Goal: Task Accomplishment & Management: Manage account settings

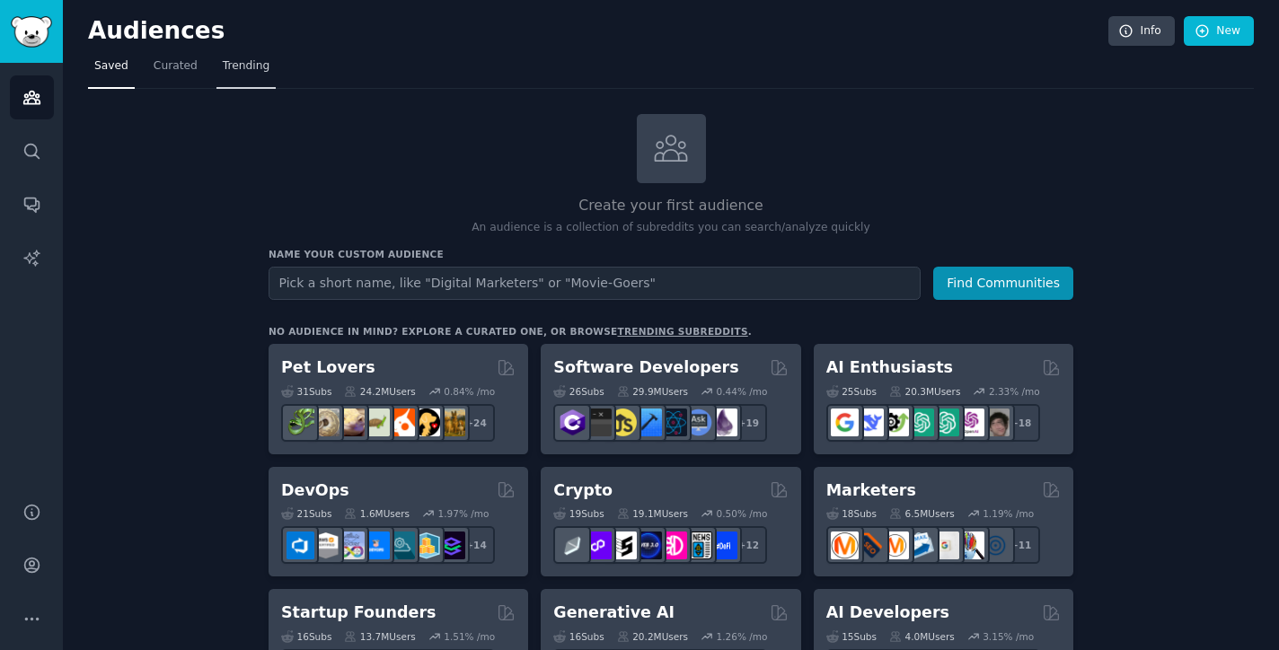
click at [238, 60] on span "Trending" at bounding box center [246, 66] width 47 height 16
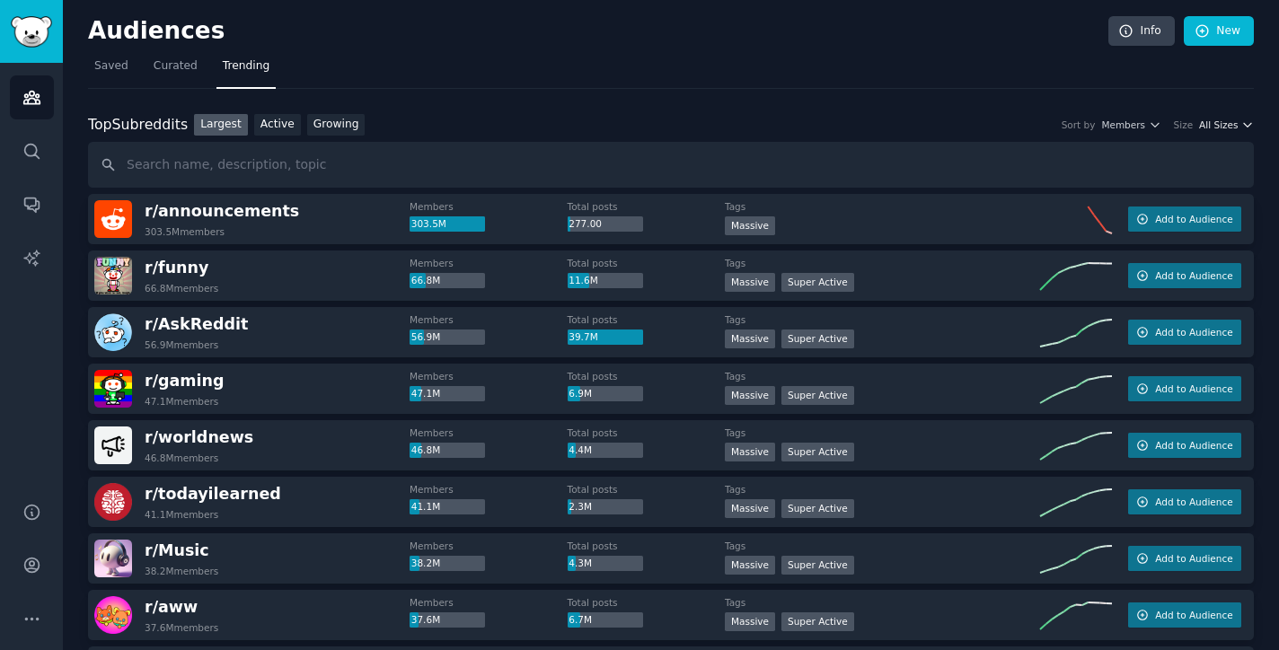
click at [1225, 126] on span "All Sizes" at bounding box center [1218, 125] width 39 height 13
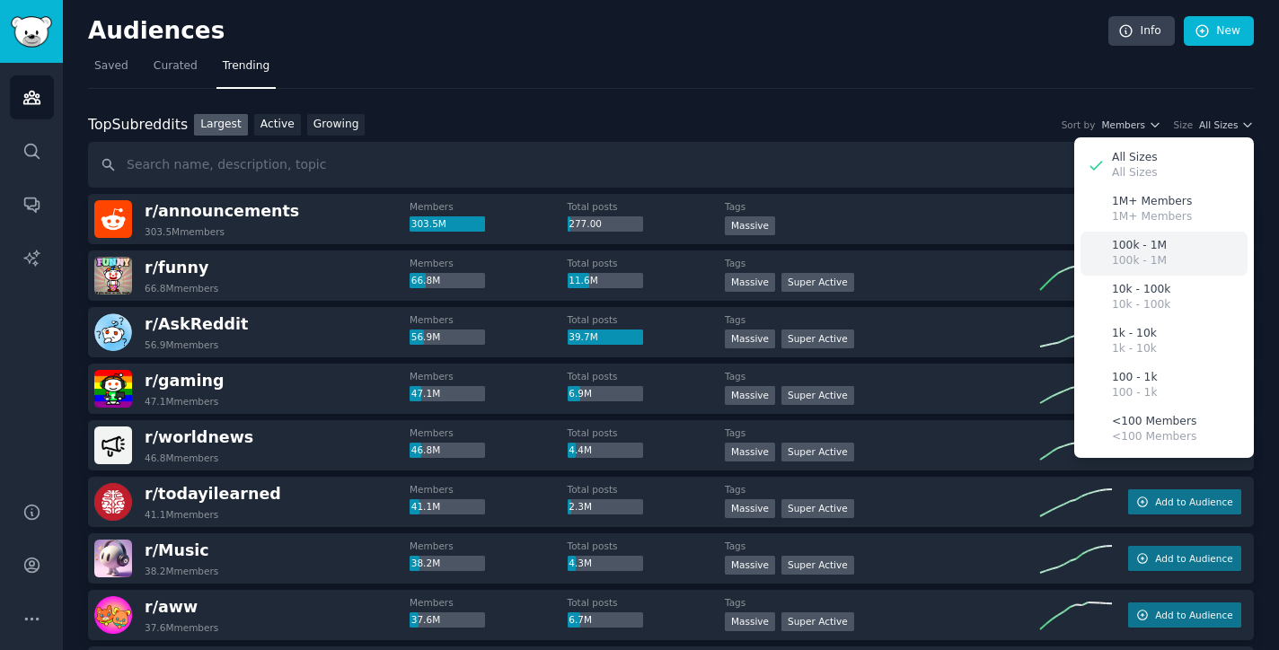
click at [1141, 244] on p "100k - 1M" at bounding box center [1139, 246] width 55 height 16
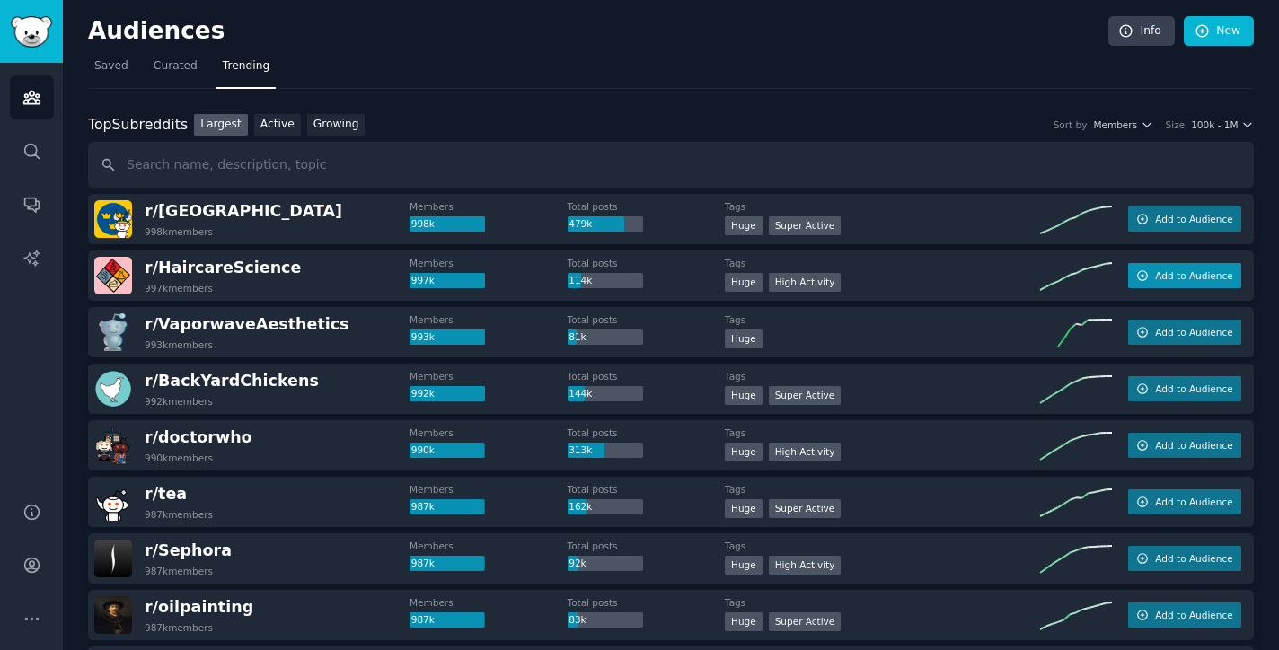
click at [1173, 265] on button "Add to Audience" at bounding box center [1184, 275] width 113 height 25
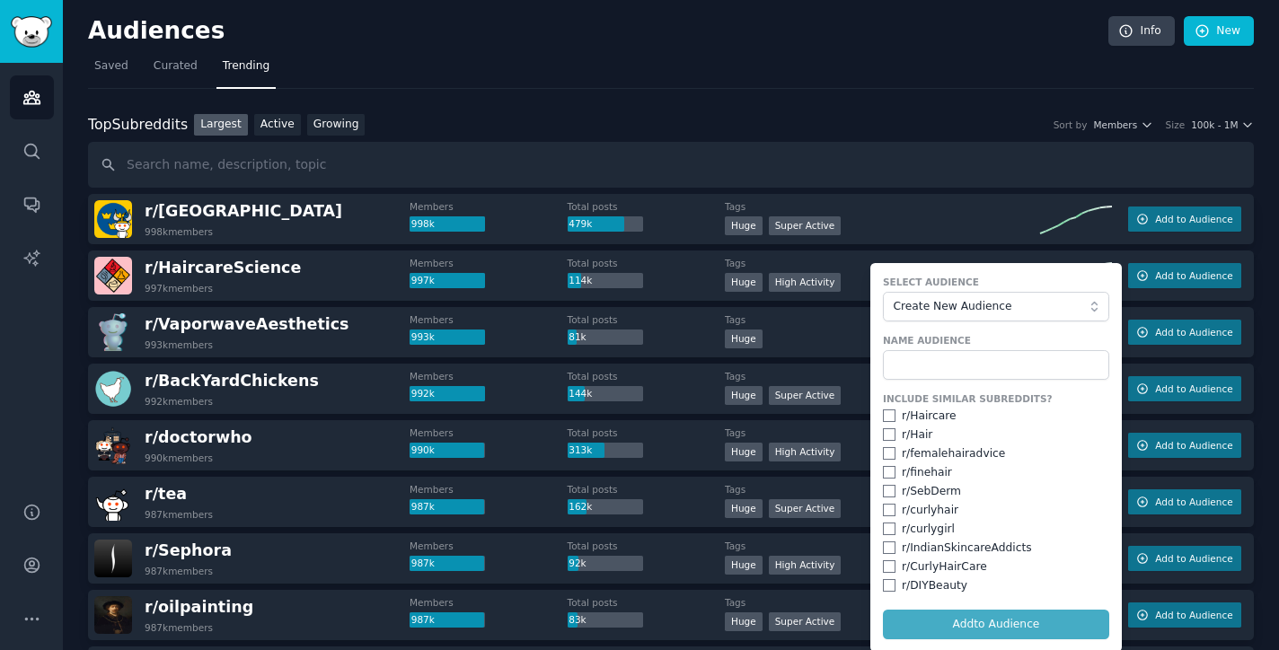
click at [810, 309] on div "r/ VaporwaveAesthetics 993k members Members 993k Total posts 81k Tags 100,000 -…" at bounding box center [670, 332] width 1165 height 50
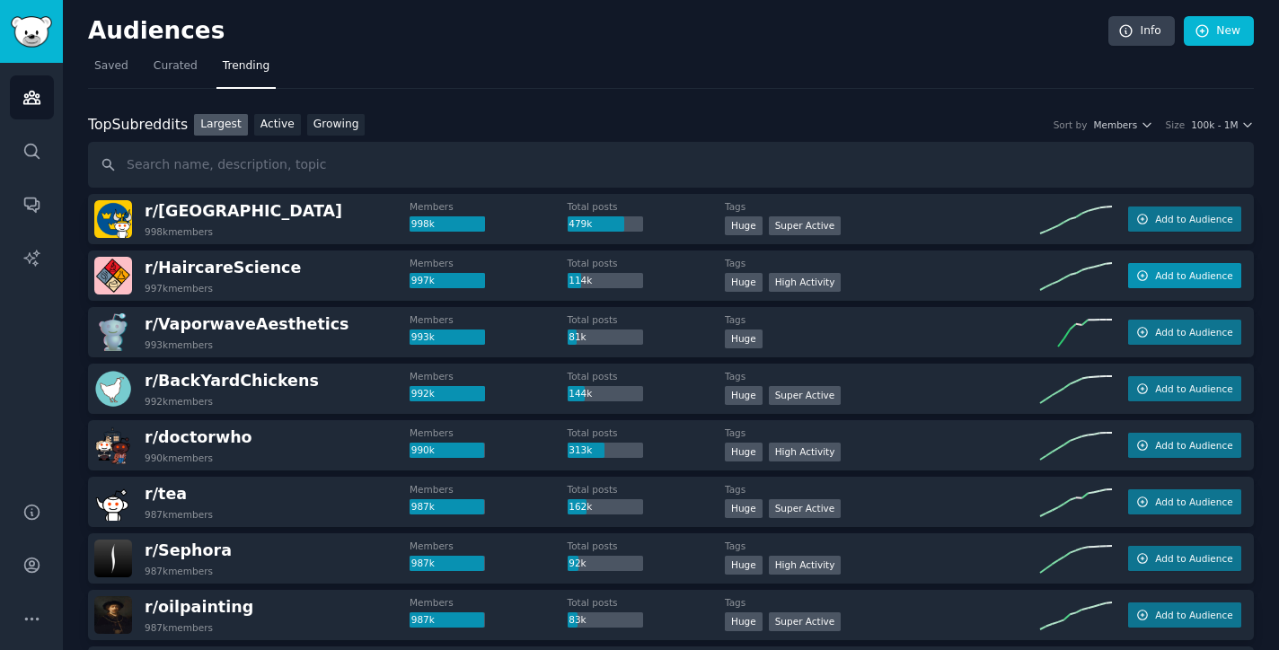
click at [1204, 274] on span "Add to Audience" at bounding box center [1193, 275] width 77 height 13
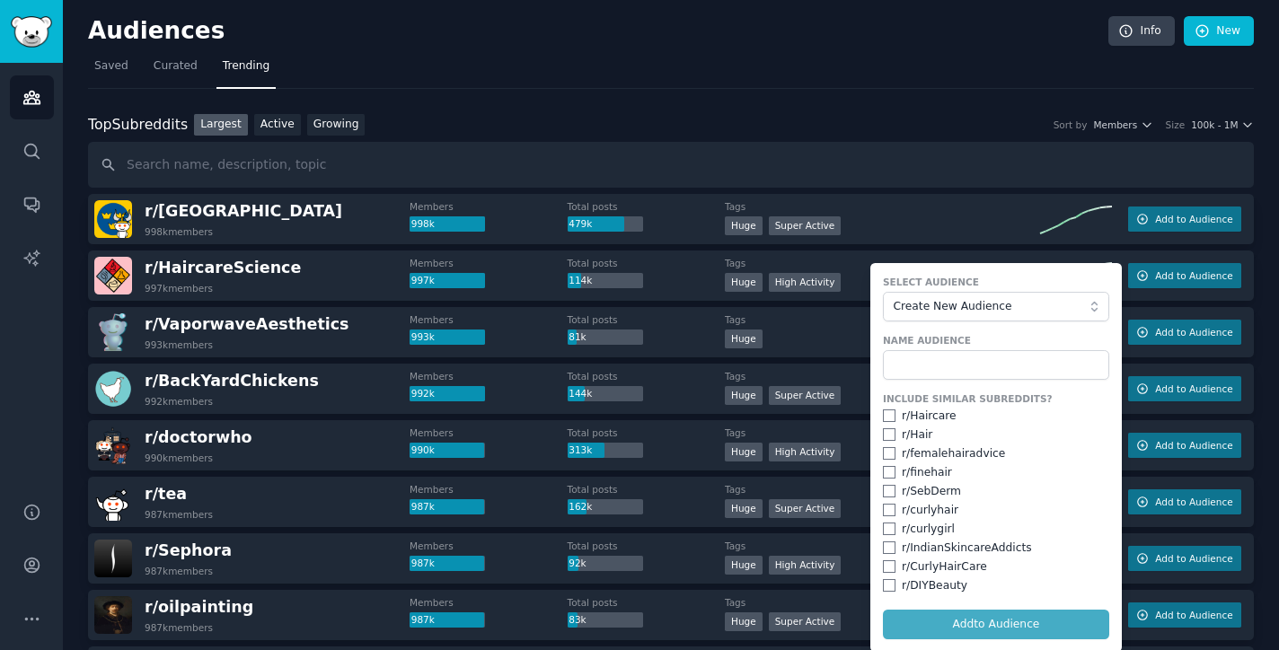
click at [928, 413] on div "r/ Haircare" at bounding box center [928, 417] width 55 height 16
click at [887, 414] on input "checkbox" at bounding box center [889, 415] width 13 height 13
checkbox input "true"
click at [883, 435] on input "checkbox" at bounding box center [889, 434] width 13 height 13
checkbox input "true"
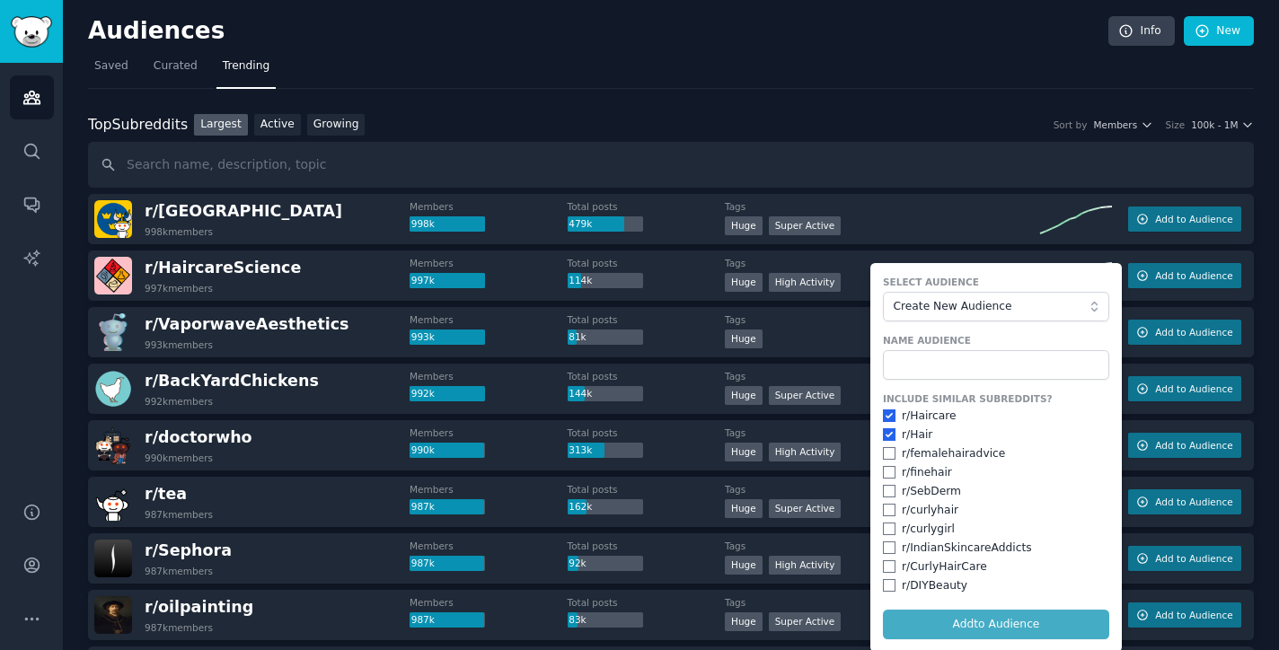
click at [888, 453] on input "checkbox" at bounding box center [889, 453] width 13 height 13
checkbox input "true"
click at [887, 469] on input "checkbox" at bounding box center [889, 472] width 13 height 13
checkbox input "true"
click at [889, 504] on input "checkbox" at bounding box center [889, 510] width 13 height 13
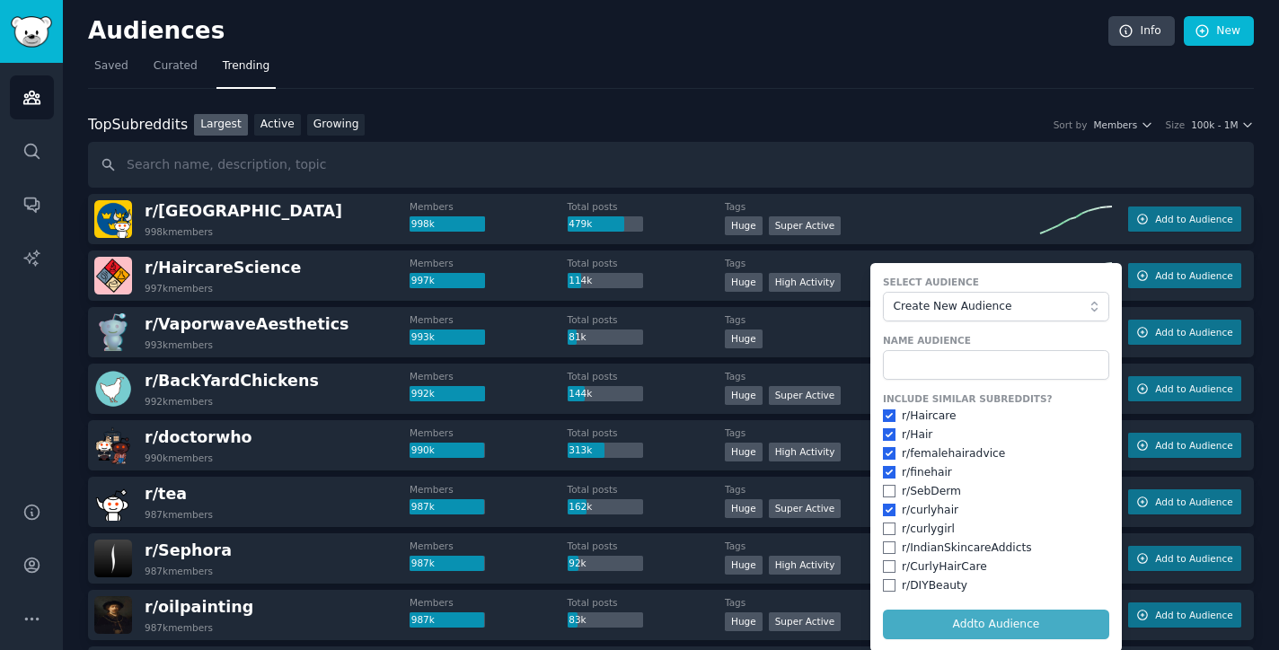
checkbox input "true"
click at [890, 527] on input "checkbox" at bounding box center [889, 529] width 13 height 13
checkbox input "true"
click at [887, 559] on div "r/ CurlyHairCare" at bounding box center [996, 567] width 226 height 16
click at [885, 541] on input "checkbox" at bounding box center [889, 547] width 13 height 13
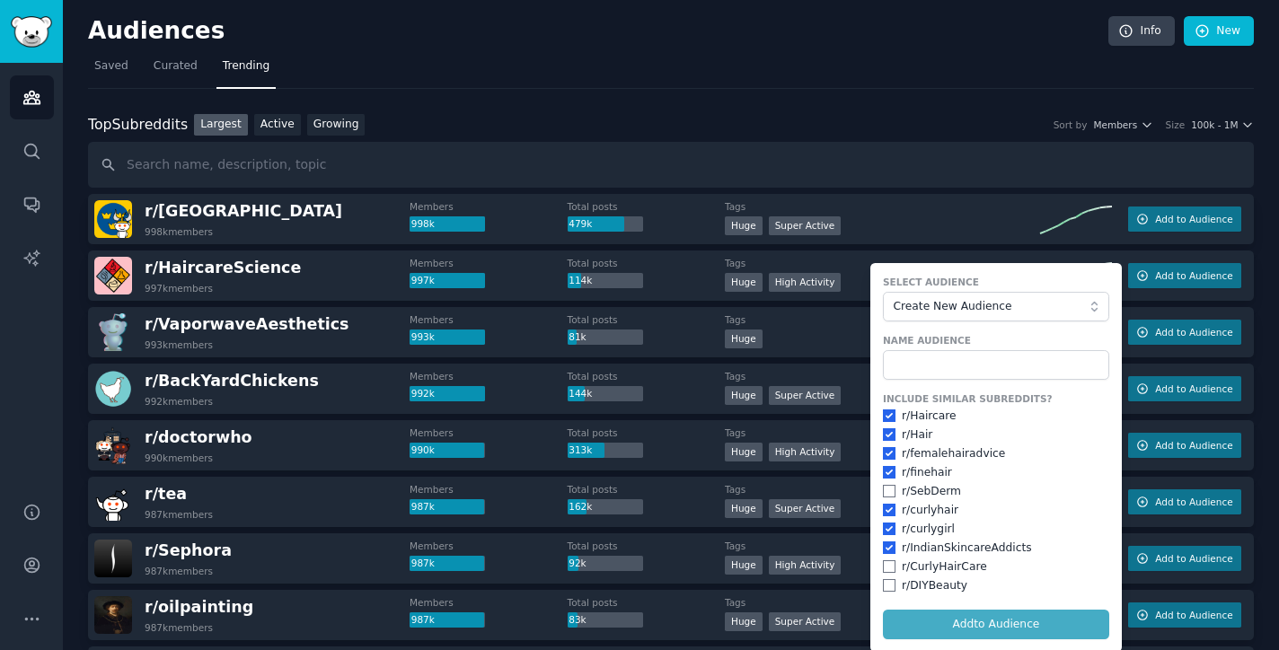
checkbox input "true"
click at [885, 559] on div "r/ CurlyHairCare" at bounding box center [996, 567] width 226 height 16
click at [888, 566] on input "checkbox" at bounding box center [889, 566] width 13 height 13
checkbox input "true"
click at [887, 592] on form "Select Audience Create New Audience Name Audience Include Similar Subreddits? r…" at bounding box center [995, 457] width 251 height 389
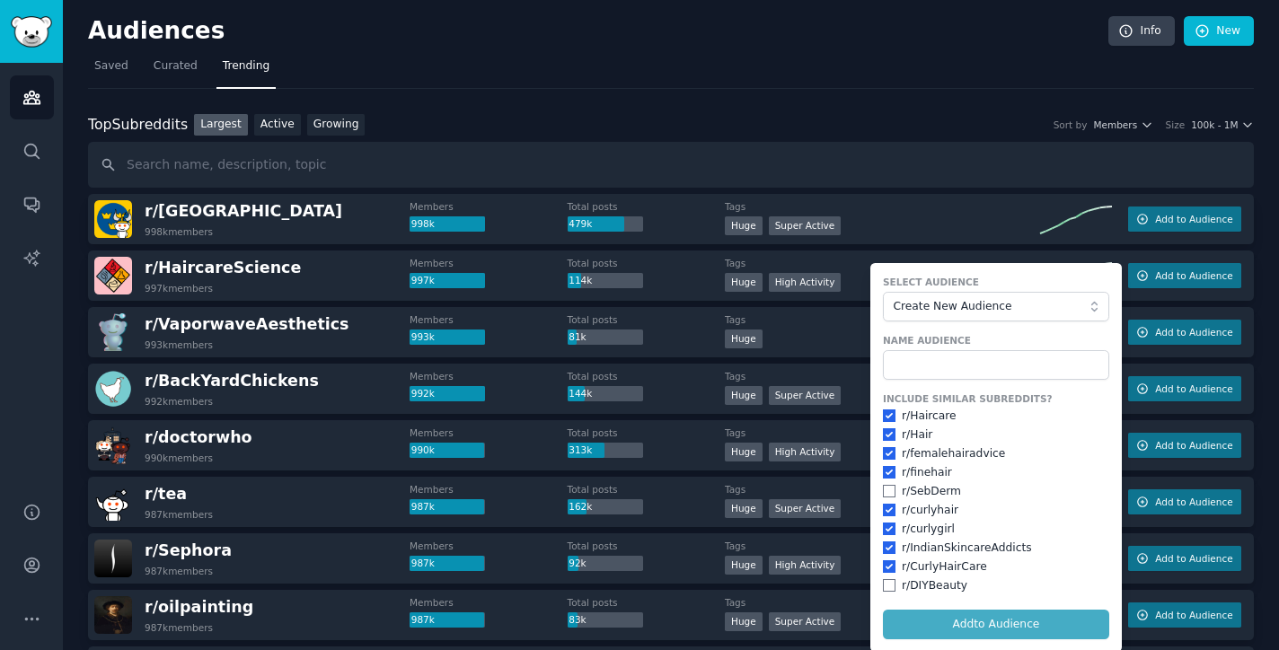
click at [887, 584] on input "checkbox" at bounding box center [889, 585] width 13 height 13
checkbox input "true"
click at [911, 503] on div "r/ curlyhair" at bounding box center [929, 511] width 57 height 16
click at [883, 490] on input "checkbox" at bounding box center [889, 491] width 13 height 13
checkbox input "true"
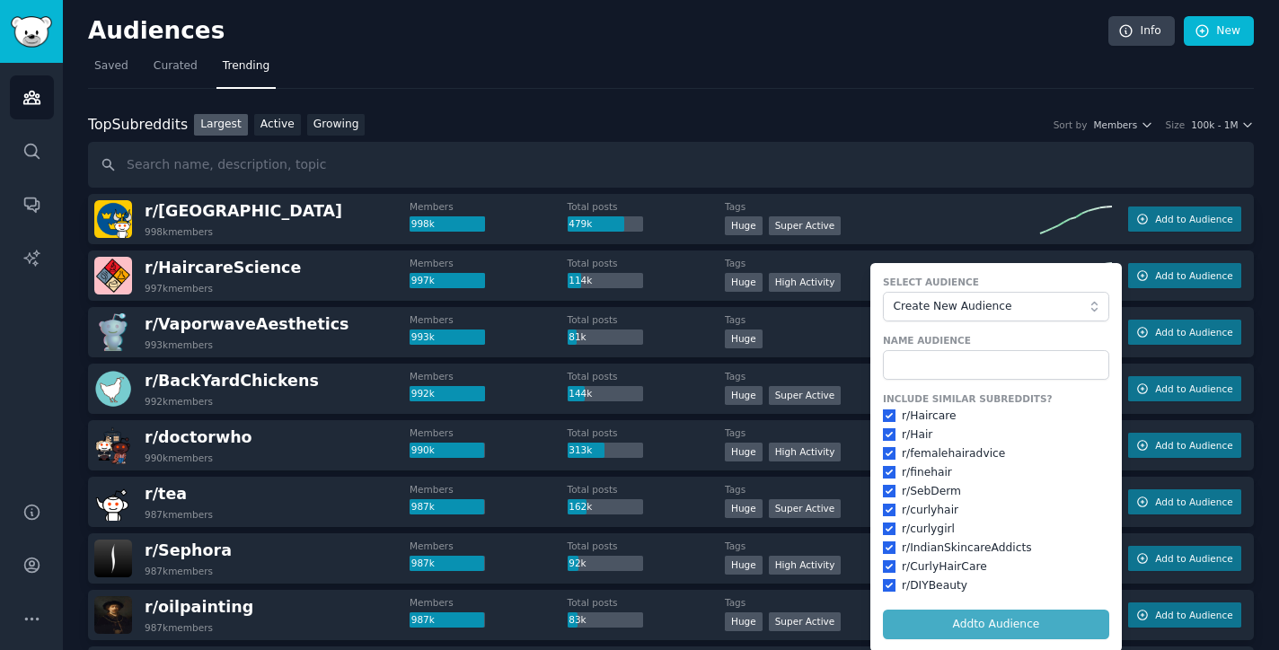
scroll to position [93, 0]
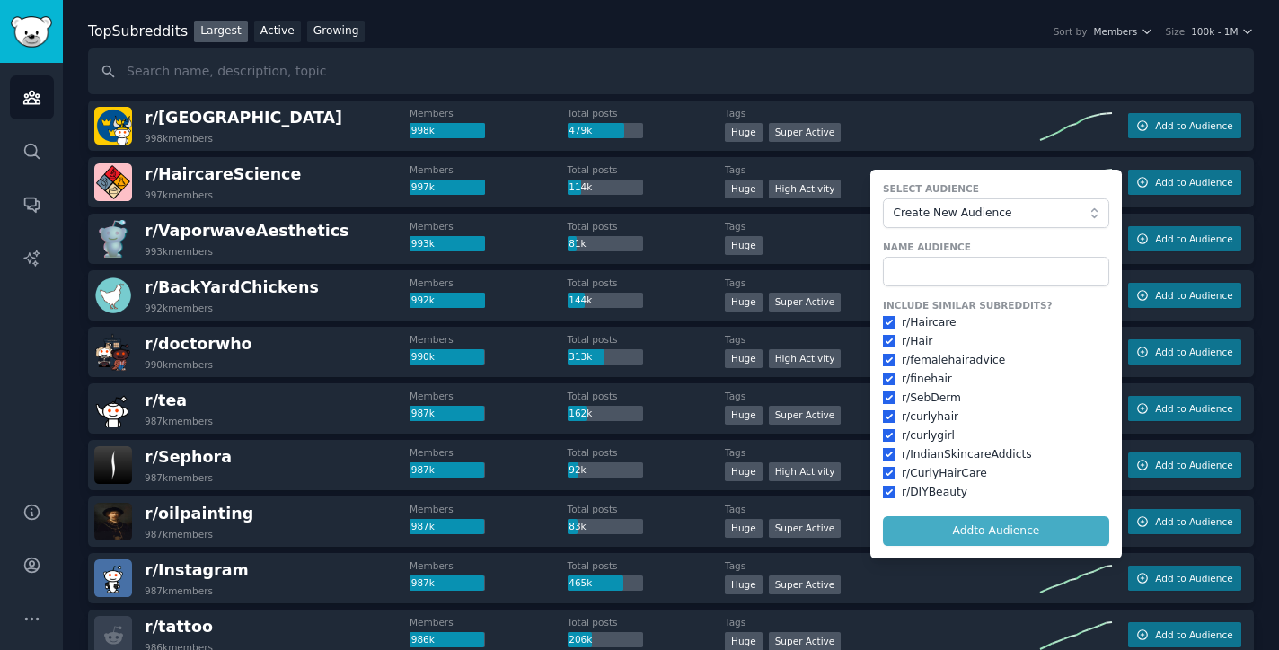
click at [962, 529] on form "Select Audience Create New Audience Name Audience Include Similar Subreddits? r…" at bounding box center [995, 364] width 251 height 389
click at [962, 522] on form "Select Audience Create New Audience Name Audience Include Similar Subreddits? r…" at bounding box center [995, 364] width 251 height 389
click at [982, 278] on input "text" at bounding box center [996, 272] width 226 height 31
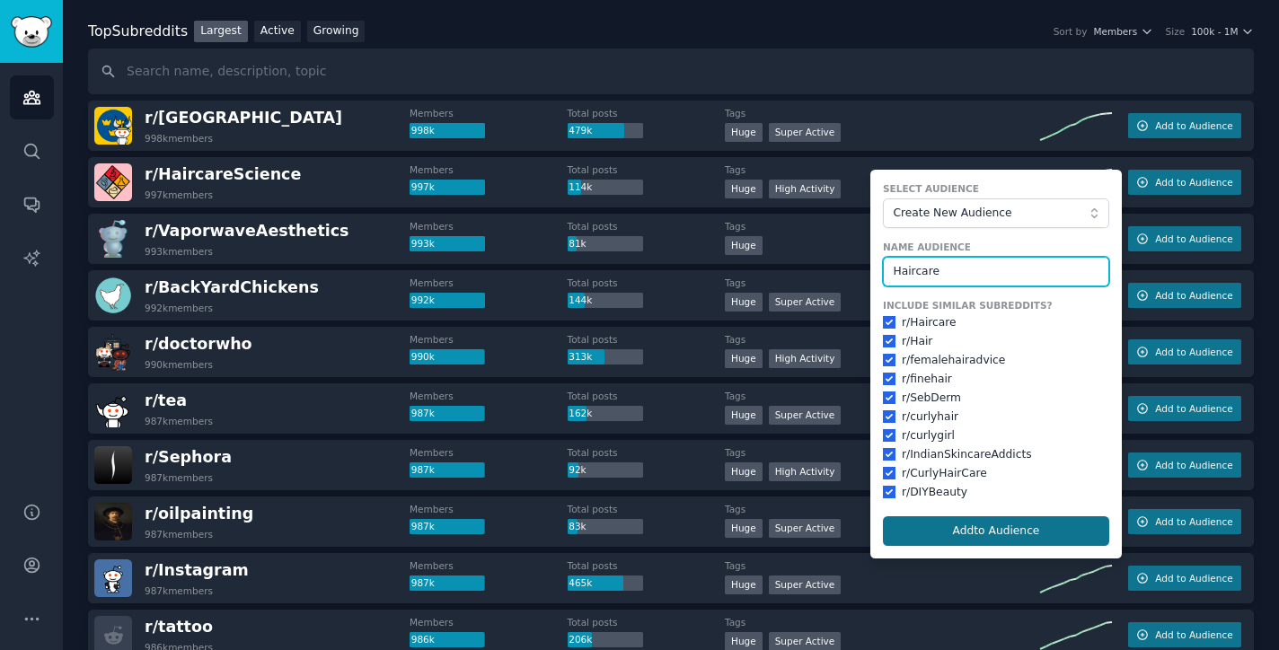
type input "Haircare"
click at [975, 519] on button "Add to Audience" at bounding box center [996, 531] width 226 height 31
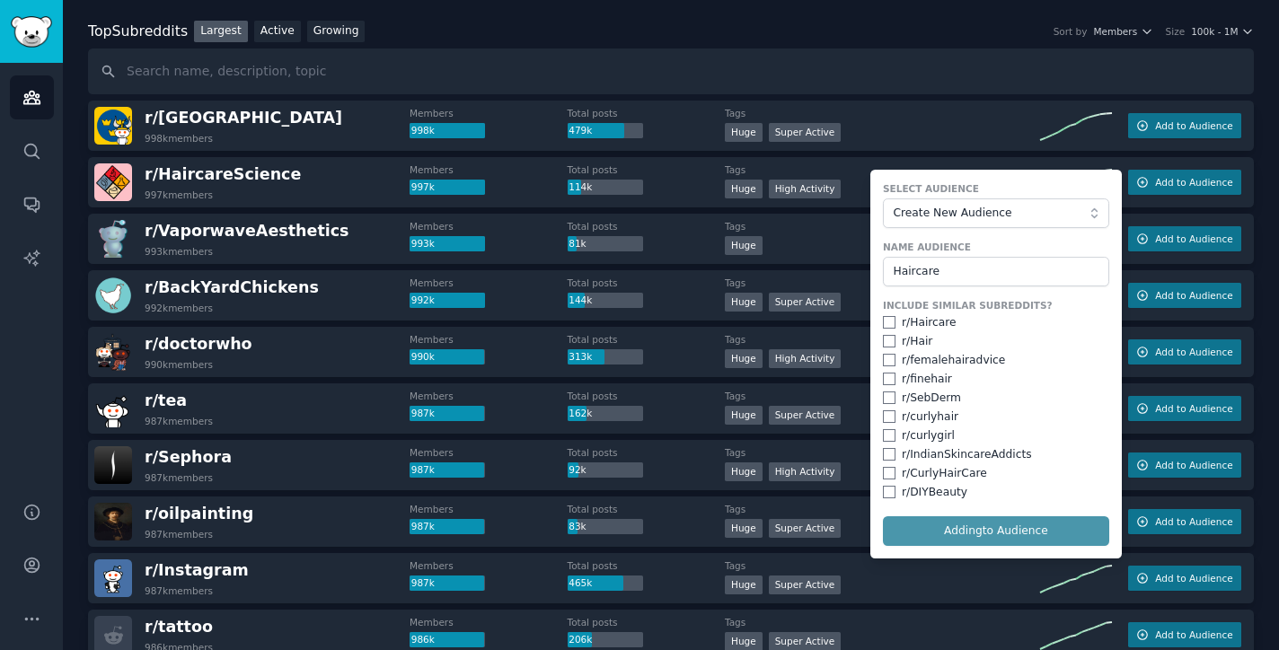
checkbox input "false"
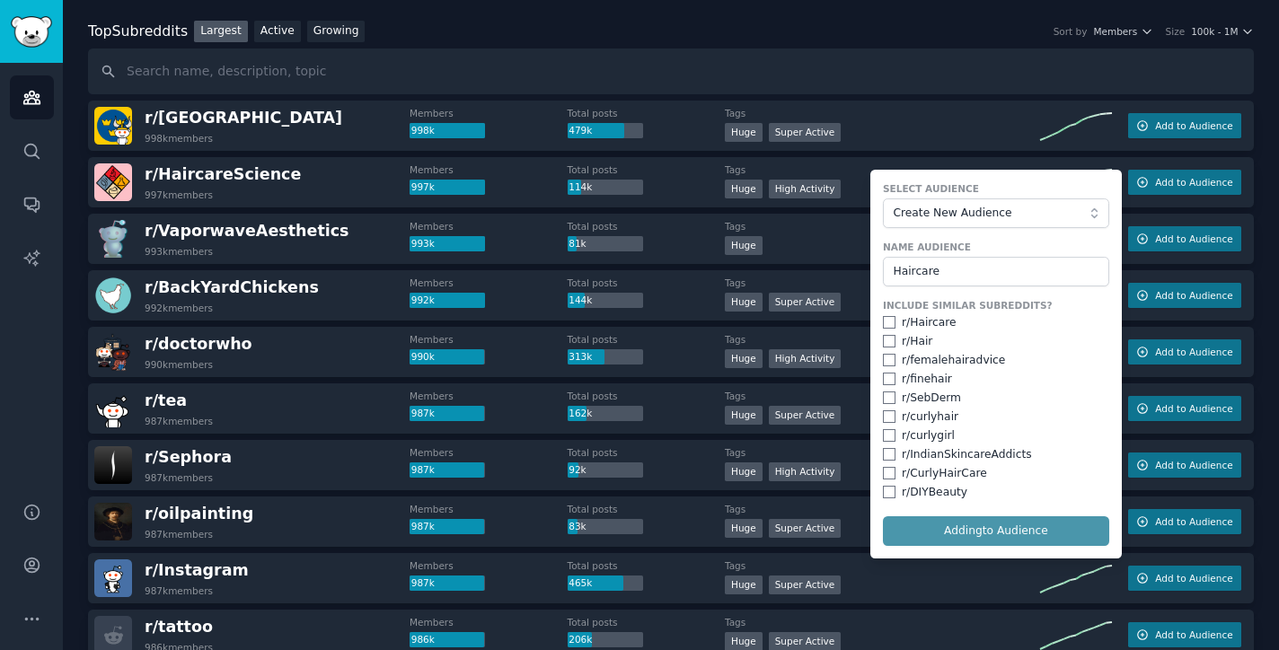
checkbox input "false"
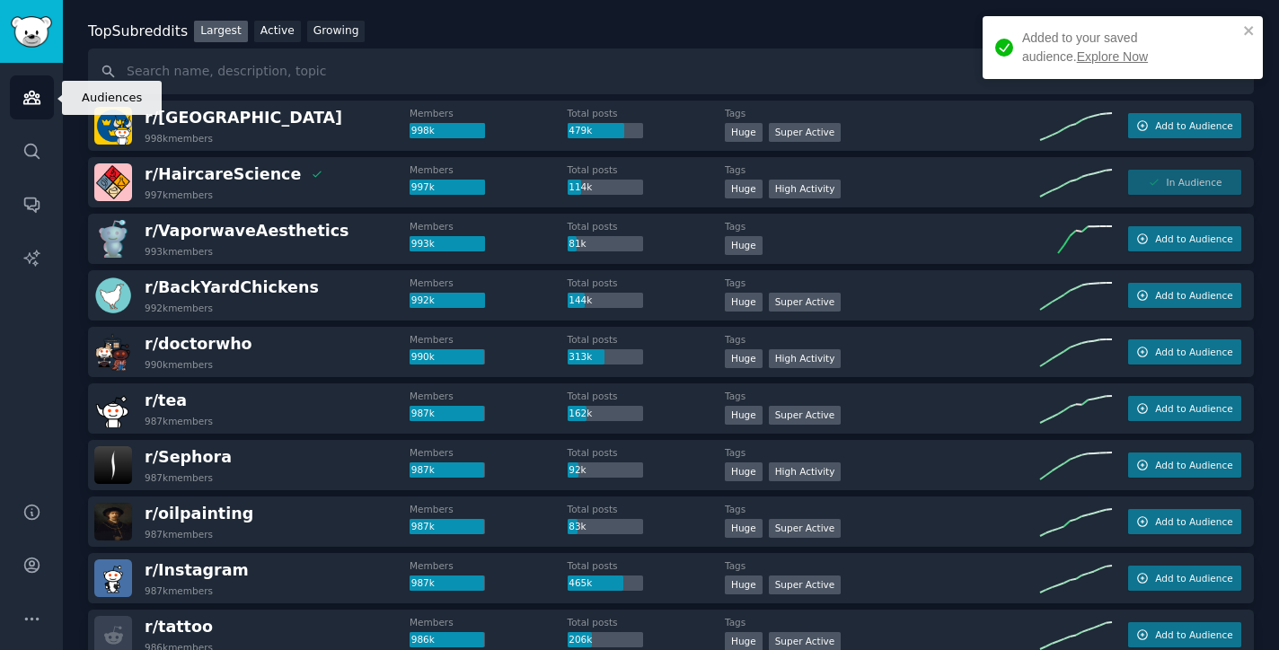
click at [26, 110] on link "Audiences" at bounding box center [32, 97] width 44 height 44
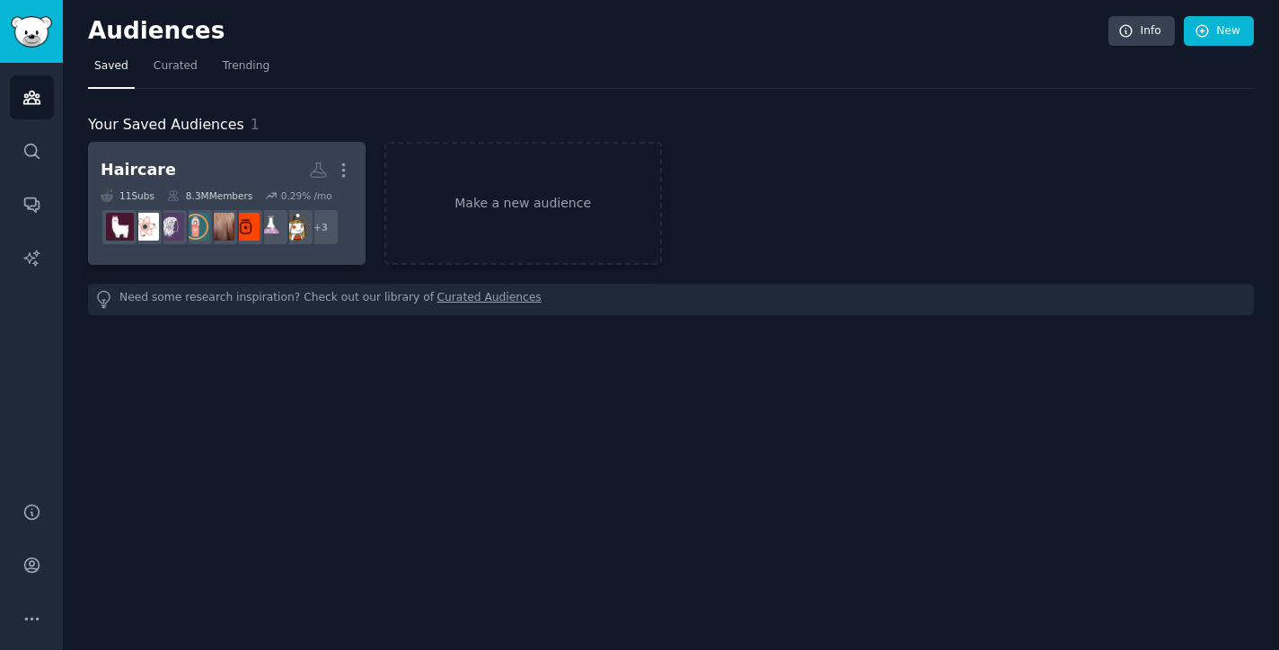
click at [220, 173] on h2 "Haircare More" at bounding box center [227, 169] width 252 height 31
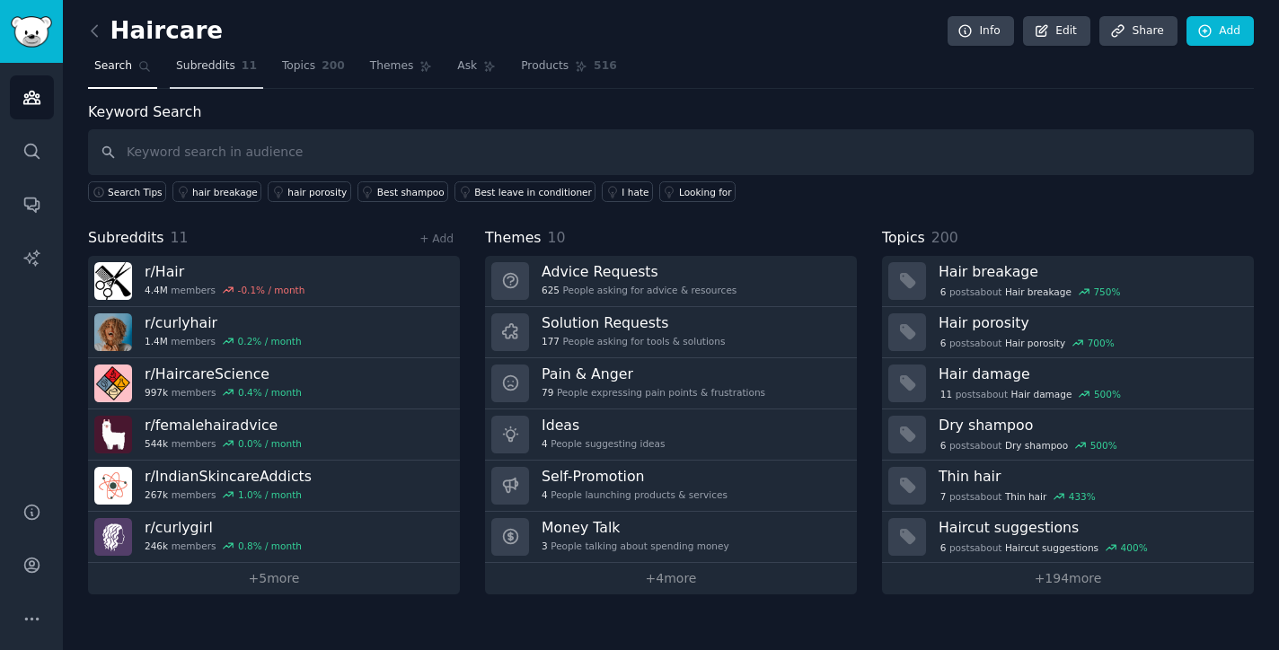
click at [228, 72] on span "Subreddits" at bounding box center [205, 66] width 59 height 16
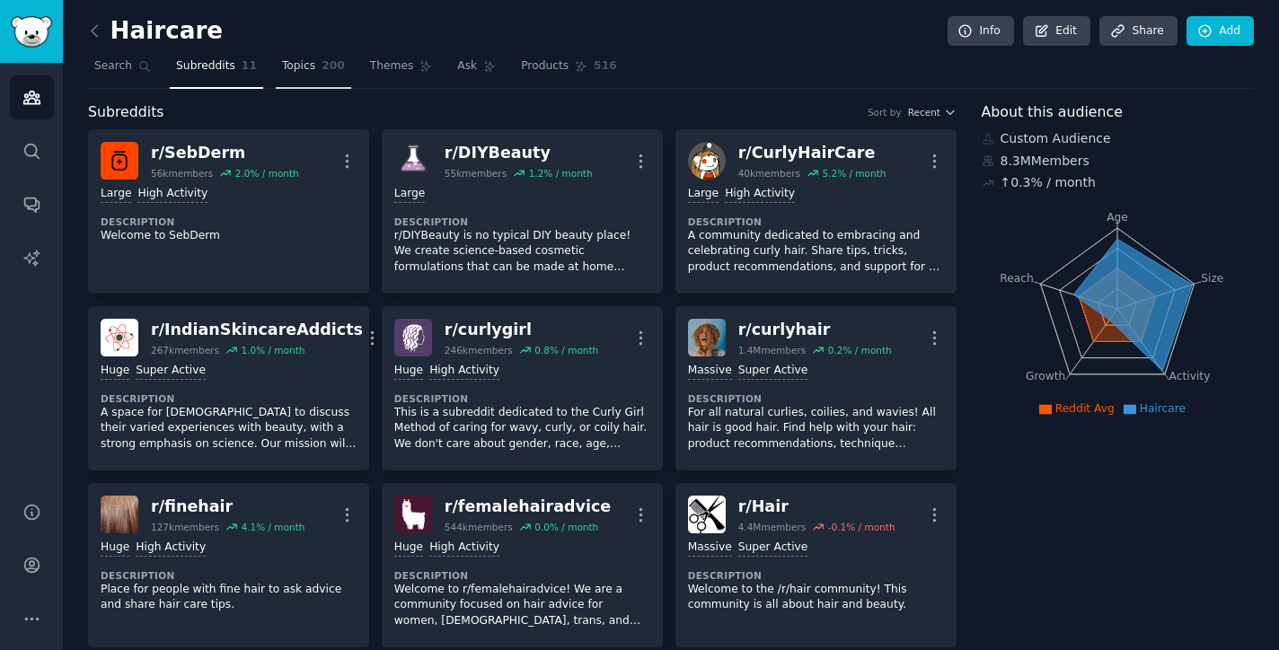
click at [315, 72] on link "Topics 200" at bounding box center [313, 70] width 75 height 37
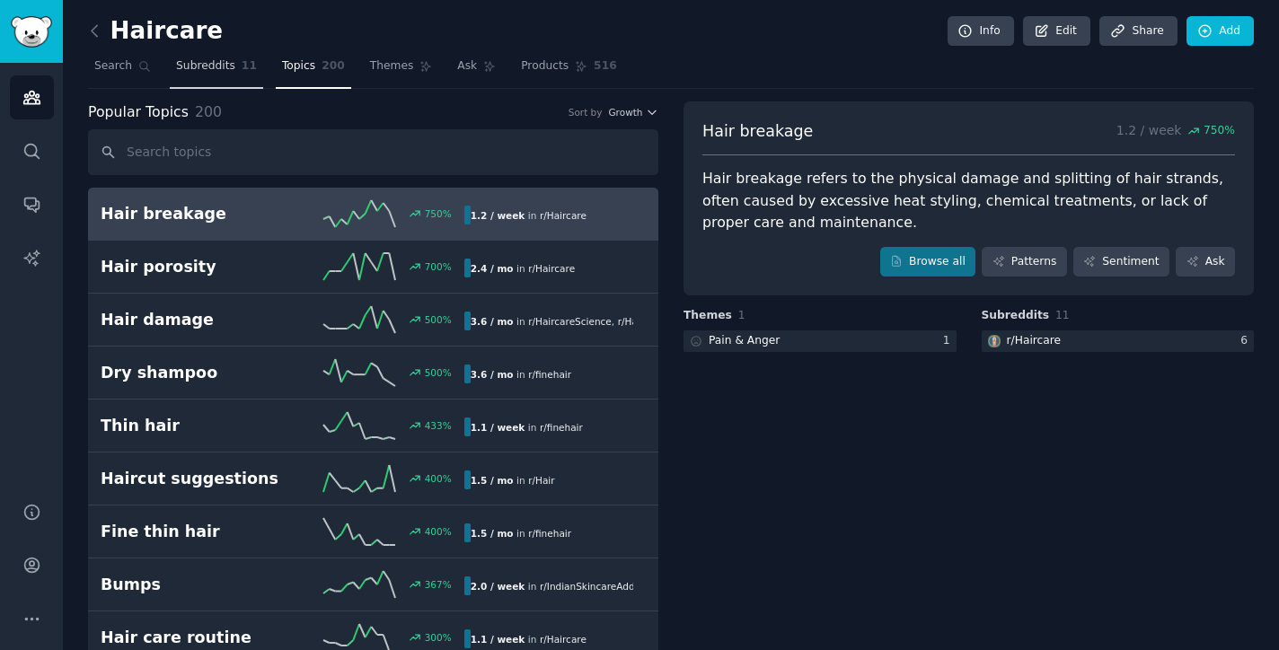
click at [212, 68] on span "Subreddits" at bounding box center [205, 66] width 59 height 16
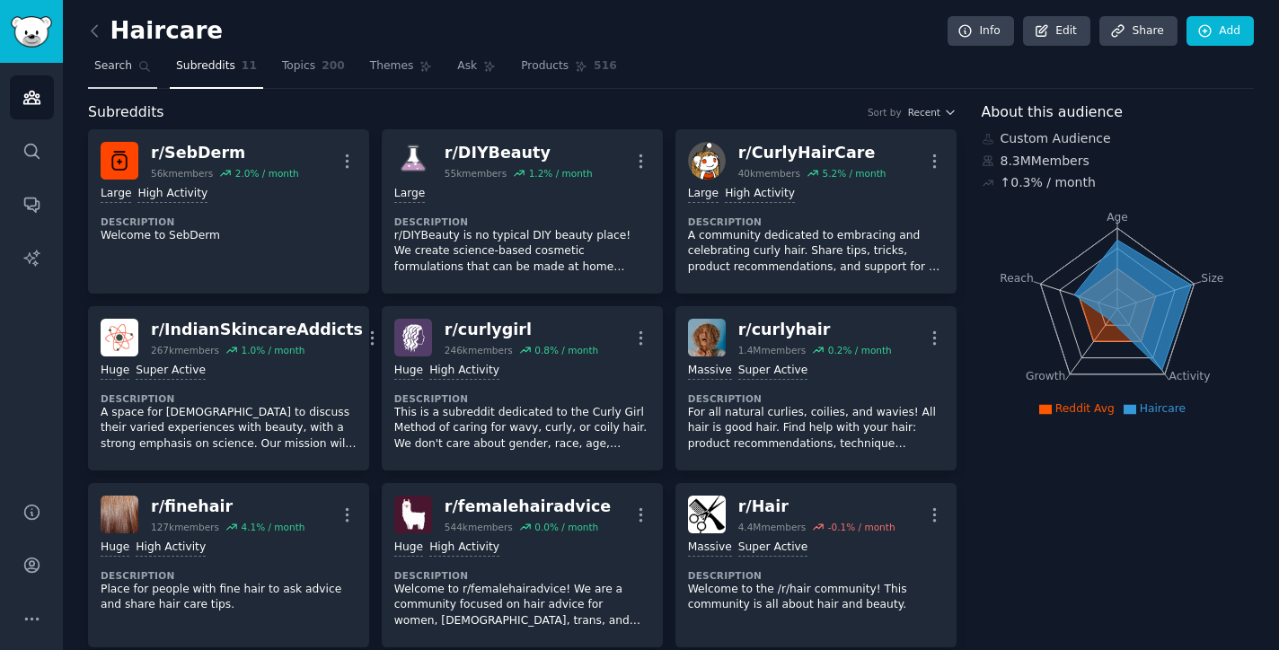
click at [127, 67] on span "Search" at bounding box center [113, 66] width 38 height 16
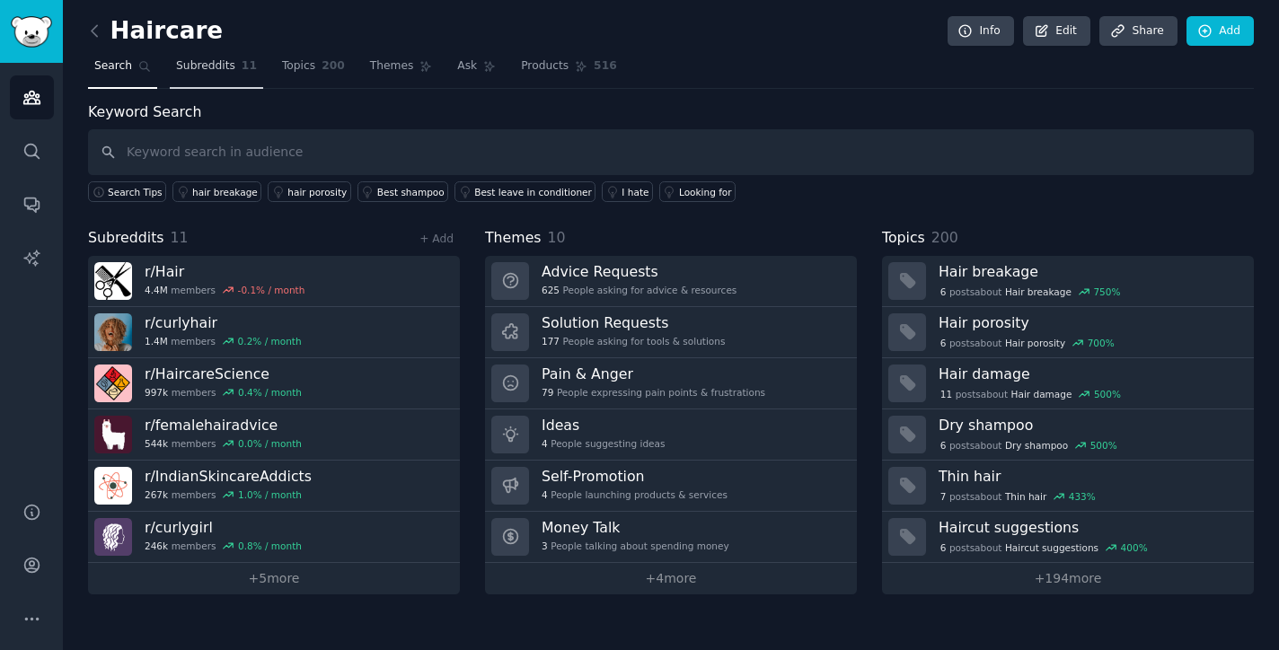
click at [224, 71] on span "Subreddits" at bounding box center [205, 66] width 59 height 16
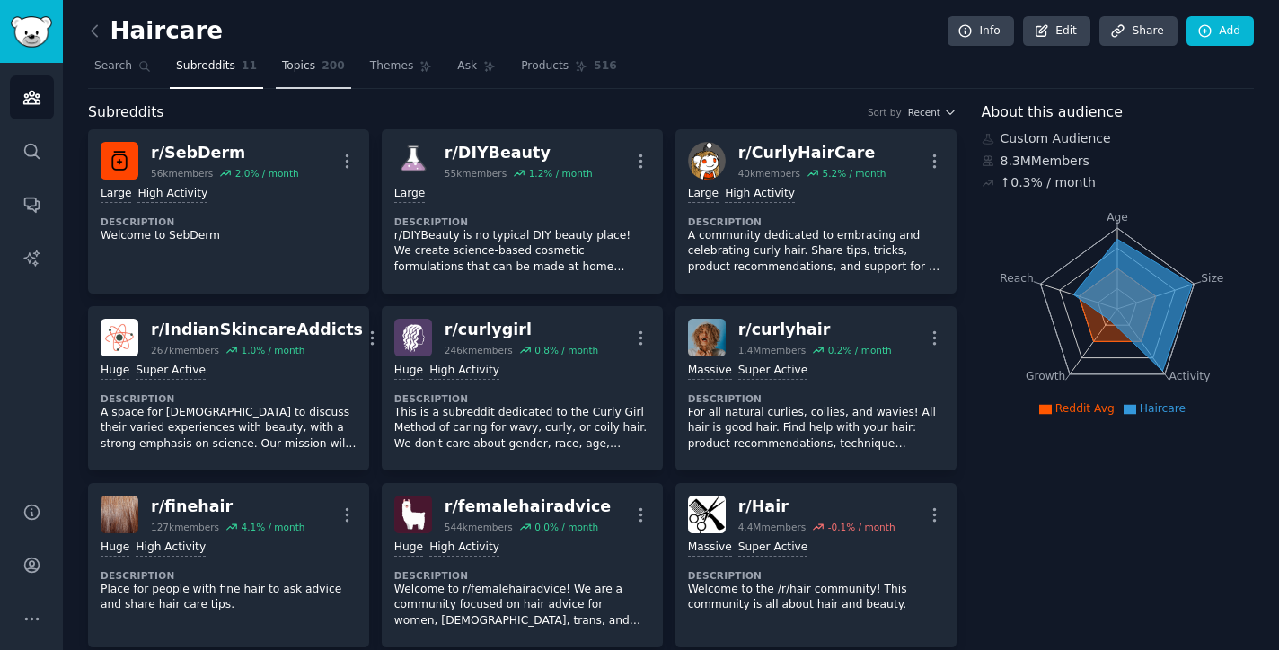
click at [307, 80] on link "Topics 200" at bounding box center [313, 70] width 75 height 37
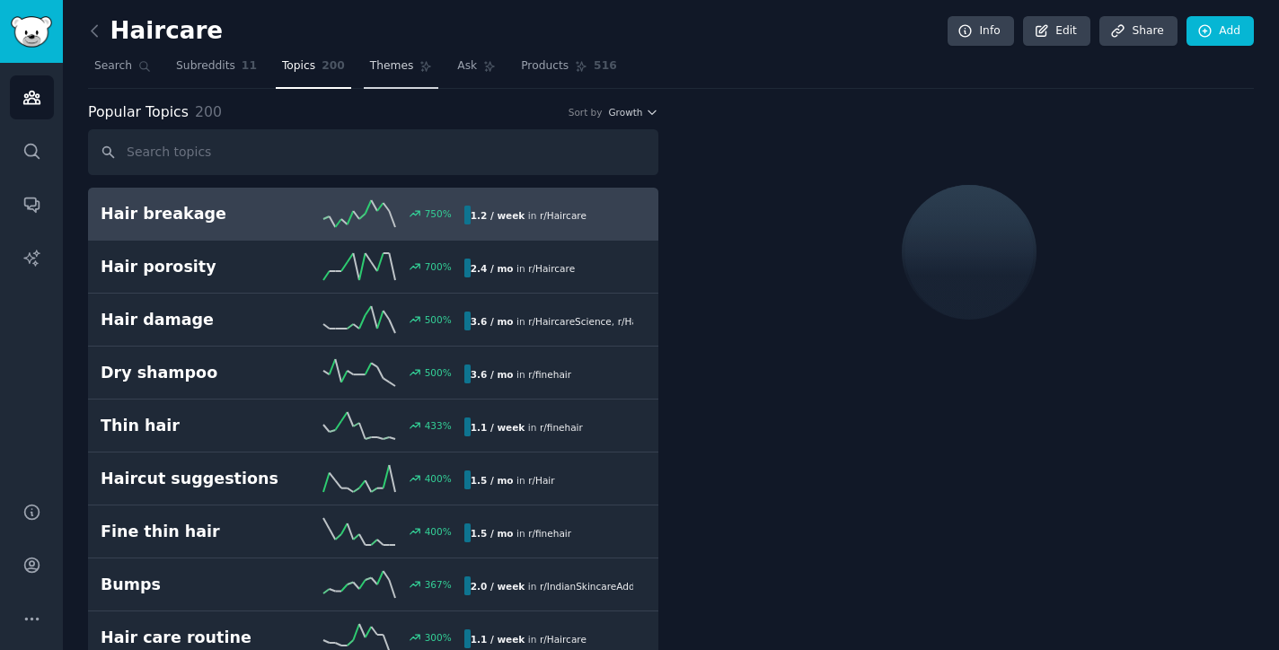
click at [389, 68] on span "Themes" at bounding box center [392, 66] width 44 height 16
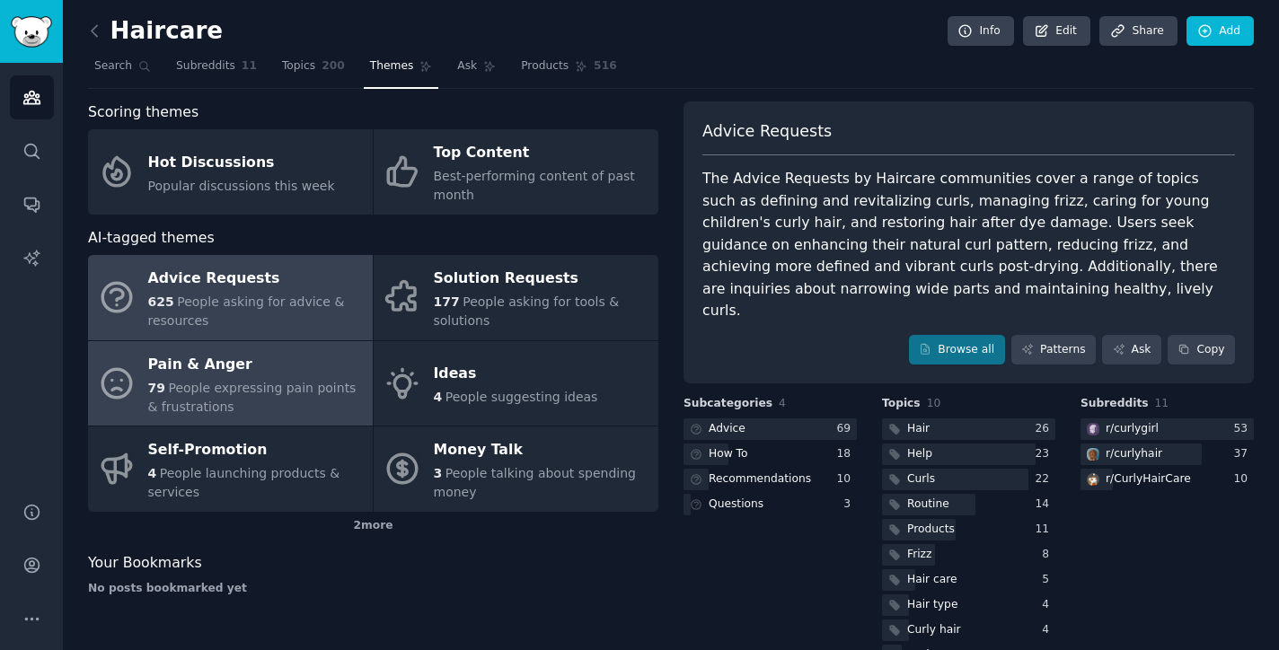
click at [256, 383] on span "People expressing pain points & frustrations" at bounding box center [252, 397] width 208 height 33
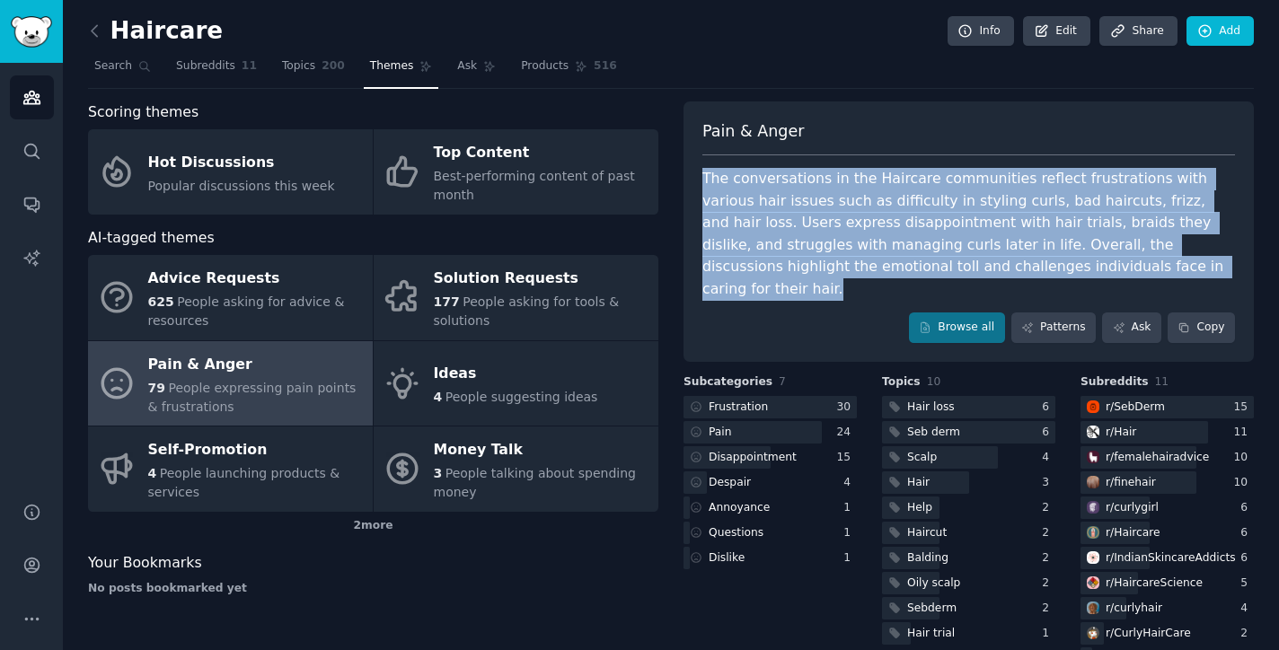
drag, startPoint x: 1097, startPoint y: 266, endPoint x: 702, endPoint y: 173, distance: 405.7
click at [702, 173] on div "The conversations in the Haircare communities reflect frustrations with various…" at bounding box center [968, 234] width 532 height 132
click at [569, 523] on div "2 more" at bounding box center [373, 526] width 570 height 29
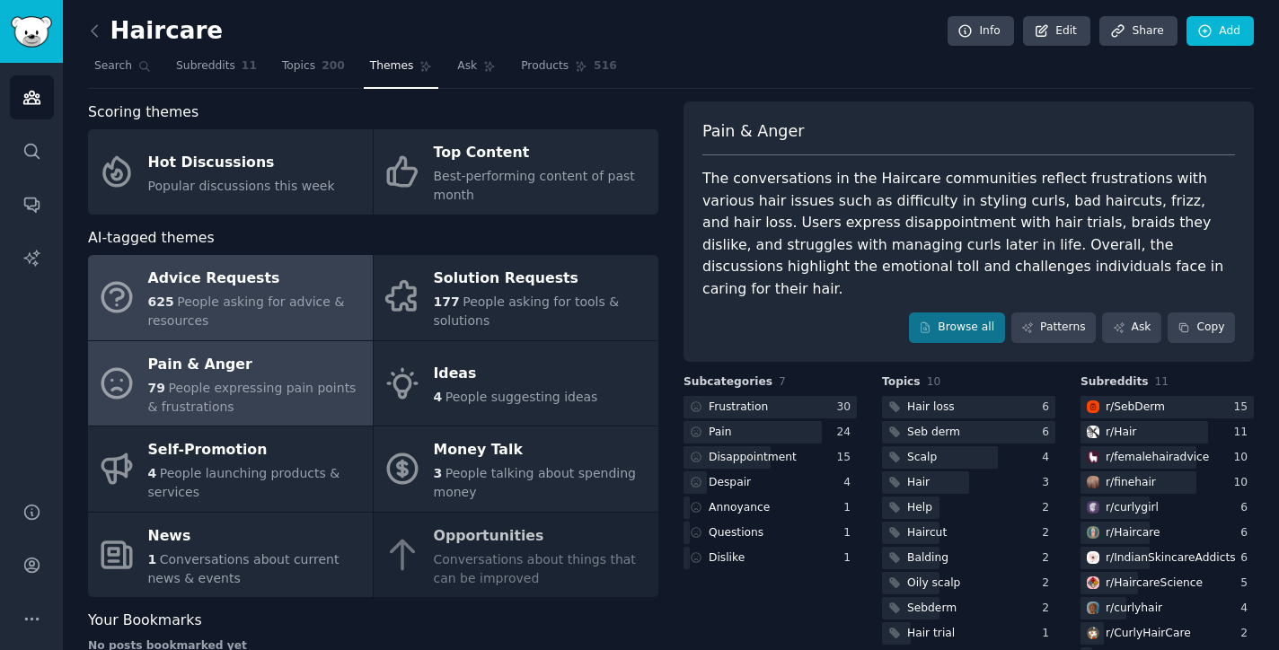
click at [306, 281] on div "Advice Requests" at bounding box center [255, 279] width 215 height 29
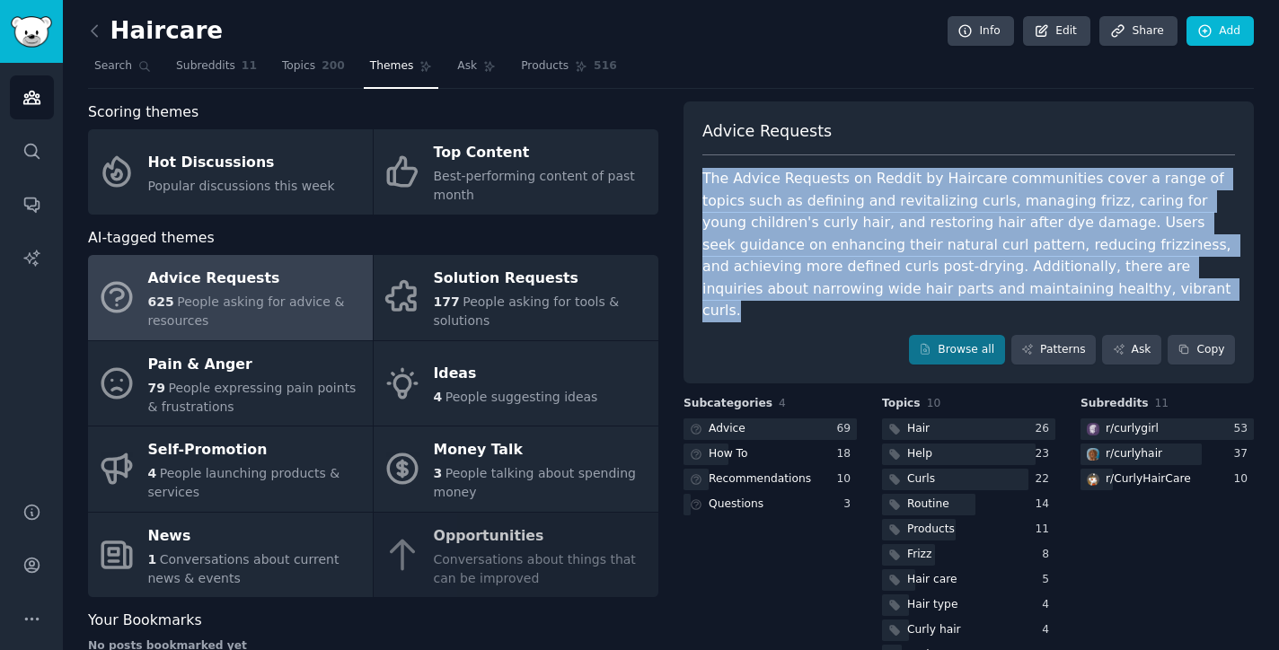
drag, startPoint x: 700, startPoint y: 175, endPoint x: 955, endPoint y: 279, distance: 275.4
click at [955, 279] on div "The Advice Requests on Reddit by Haircare communities cover a range of topics s…" at bounding box center [968, 245] width 532 height 154
click at [907, 215] on div "The Advice Requests on Reddit by Haircare communities cover a range of topics s…" at bounding box center [968, 245] width 532 height 154
drag, startPoint x: 934, startPoint y: 291, endPoint x: 697, endPoint y: 171, distance: 265.8
click at [697, 171] on div "Advice Requests The Advice Requests on Reddit by Haircare communities cover a r…" at bounding box center [968, 242] width 570 height 283
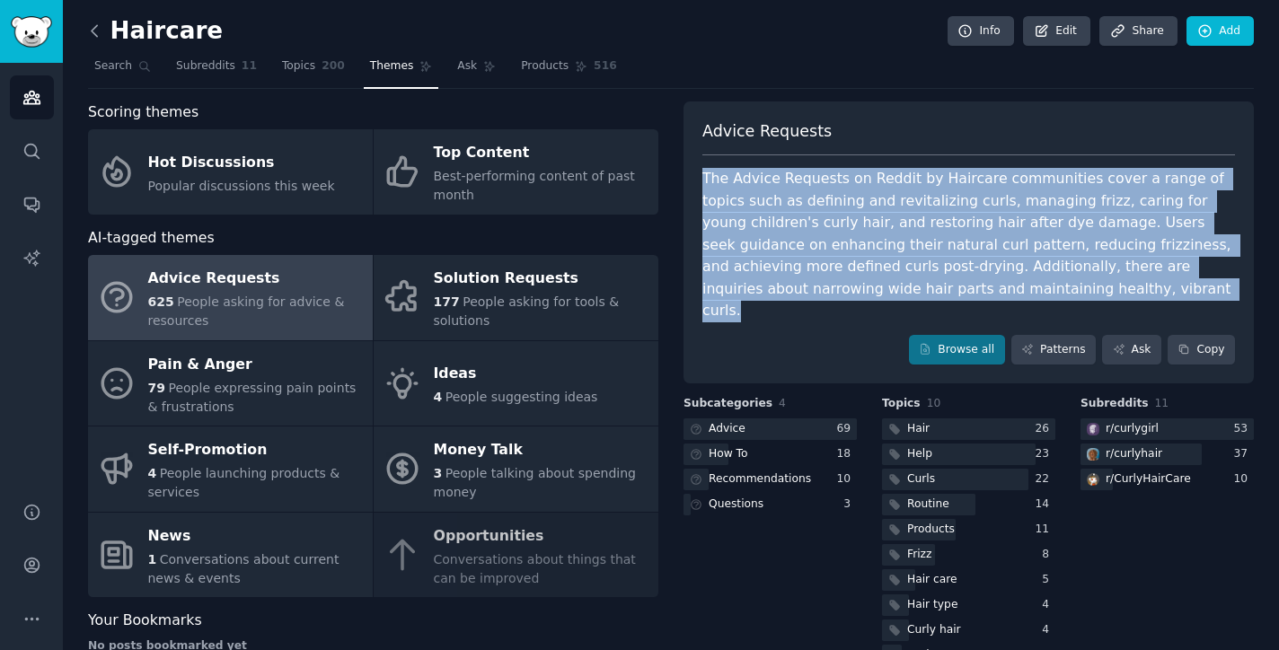
click at [100, 24] on icon at bounding box center [94, 31] width 19 height 19
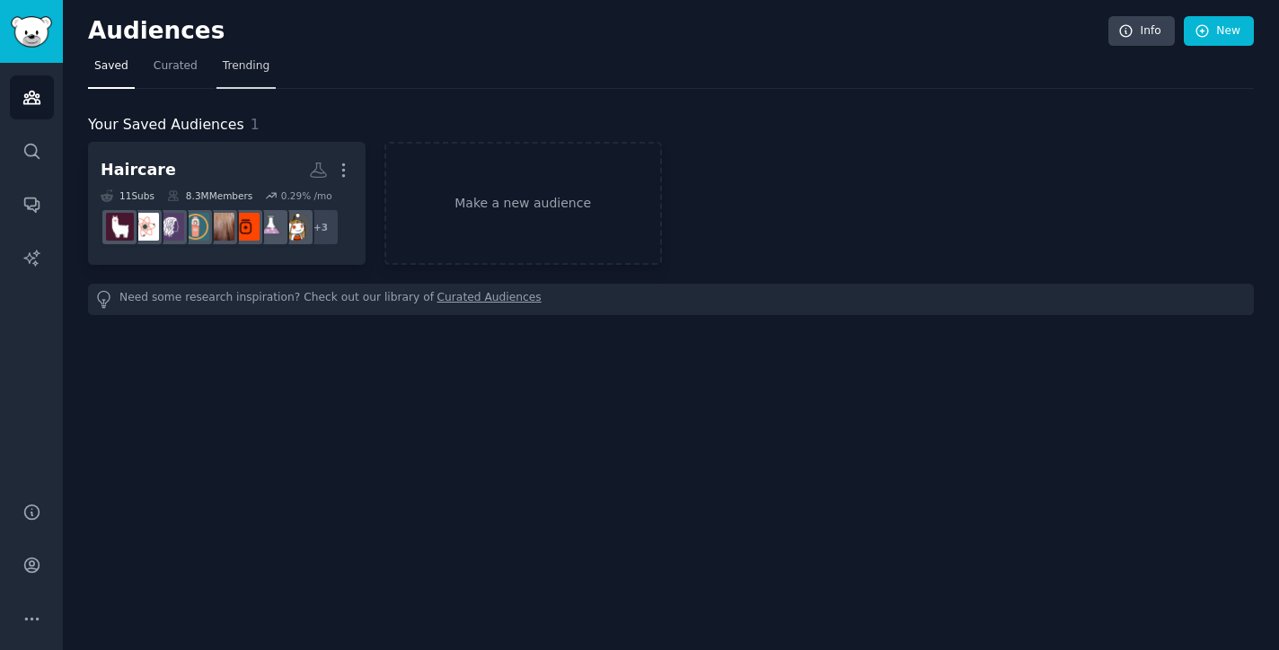
click at [253, 74] on link "Trending" at bounding box center [245, 70] width 59 height 37
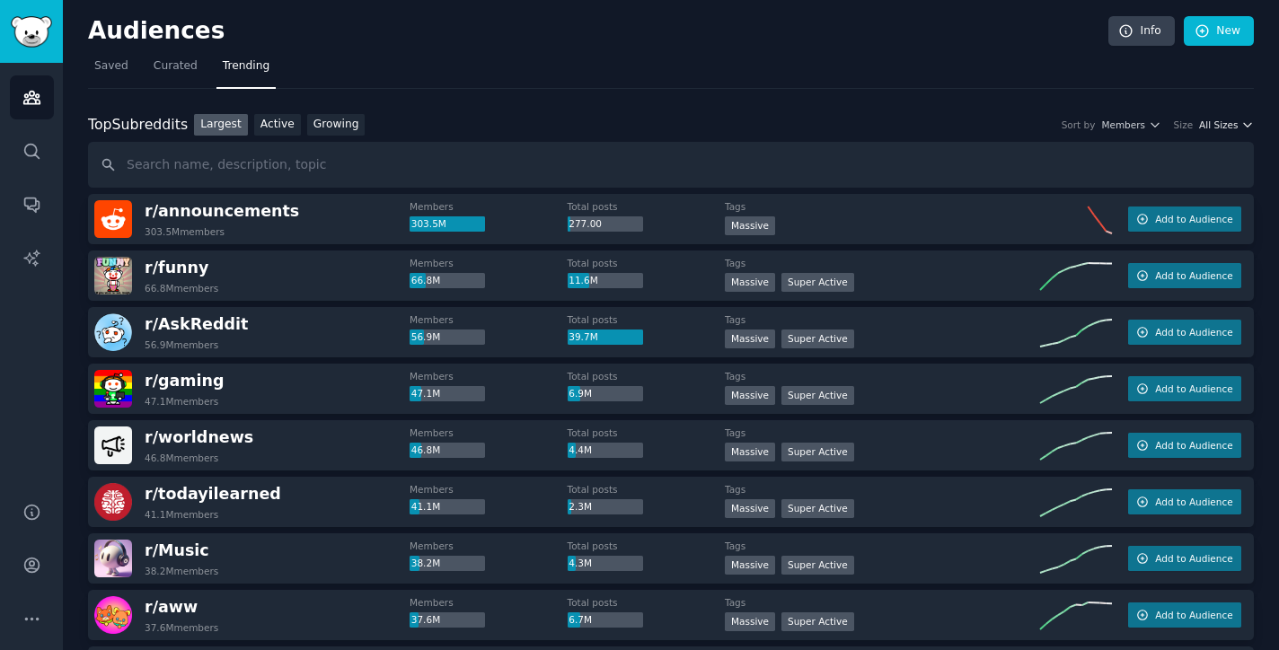
click at [1226, 129] on span "All Sizes" at bounding box center [1218, 125] width 39 height 13
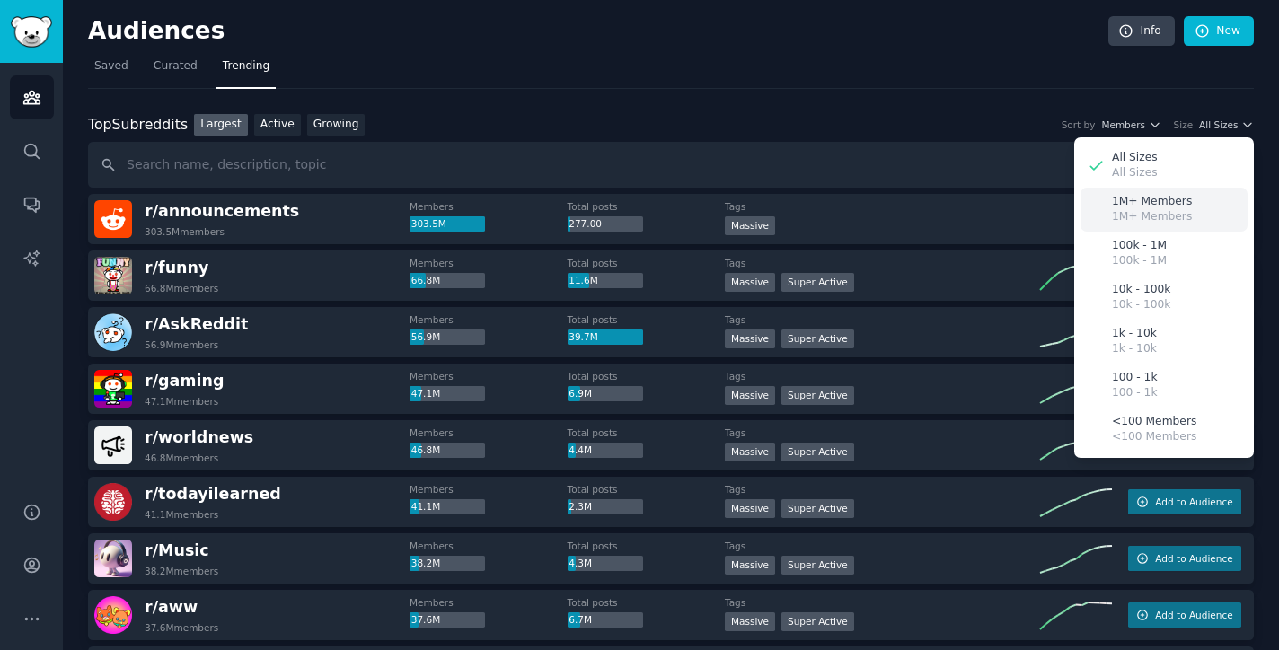
click at [1165, 203] on p "1M+ Members" at bounding box center [1152, 202] width 80 height 16
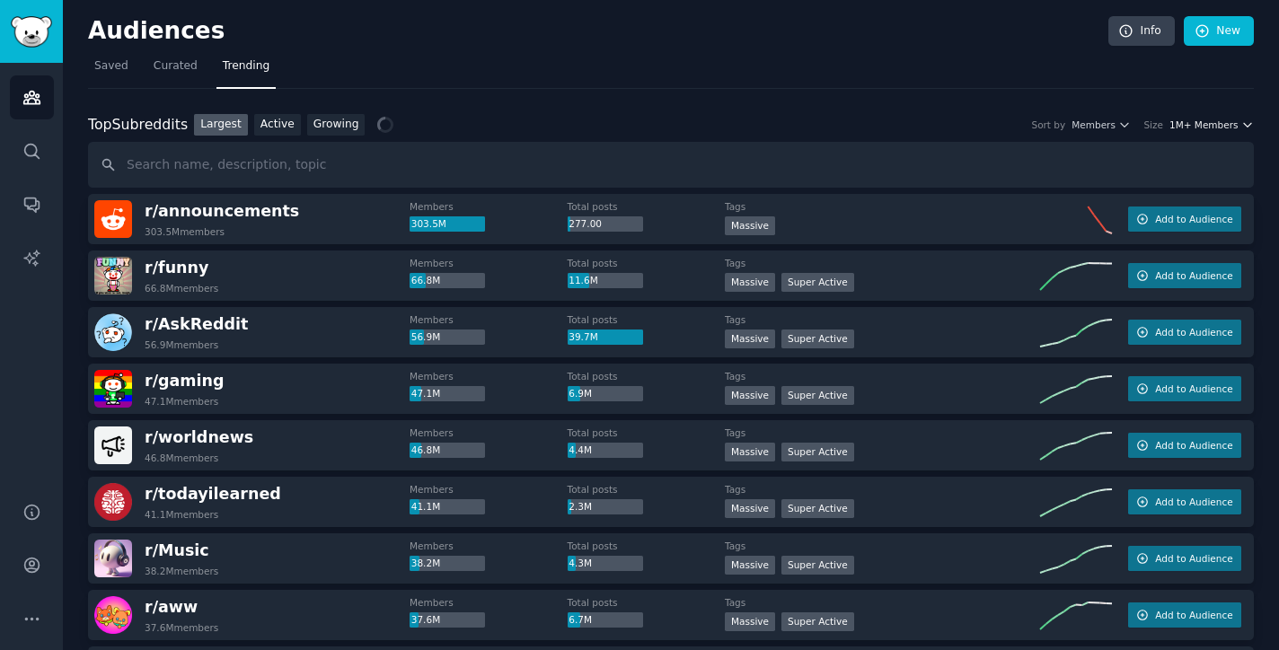
click at [1228, 123] on span "1M+ Members" at bounding box center [1203, 125] width 69 height 13
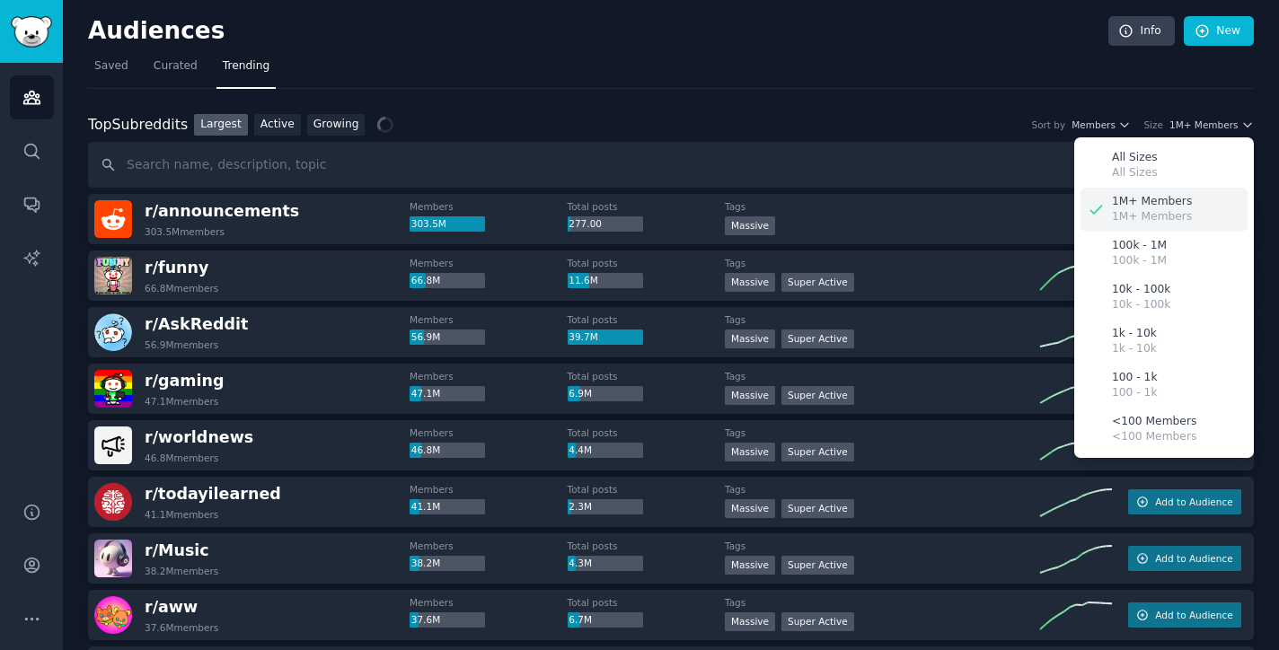
click at [1157, 216] on p "1M+ Members" at bounding box center [1152, 217] width 80 height 16
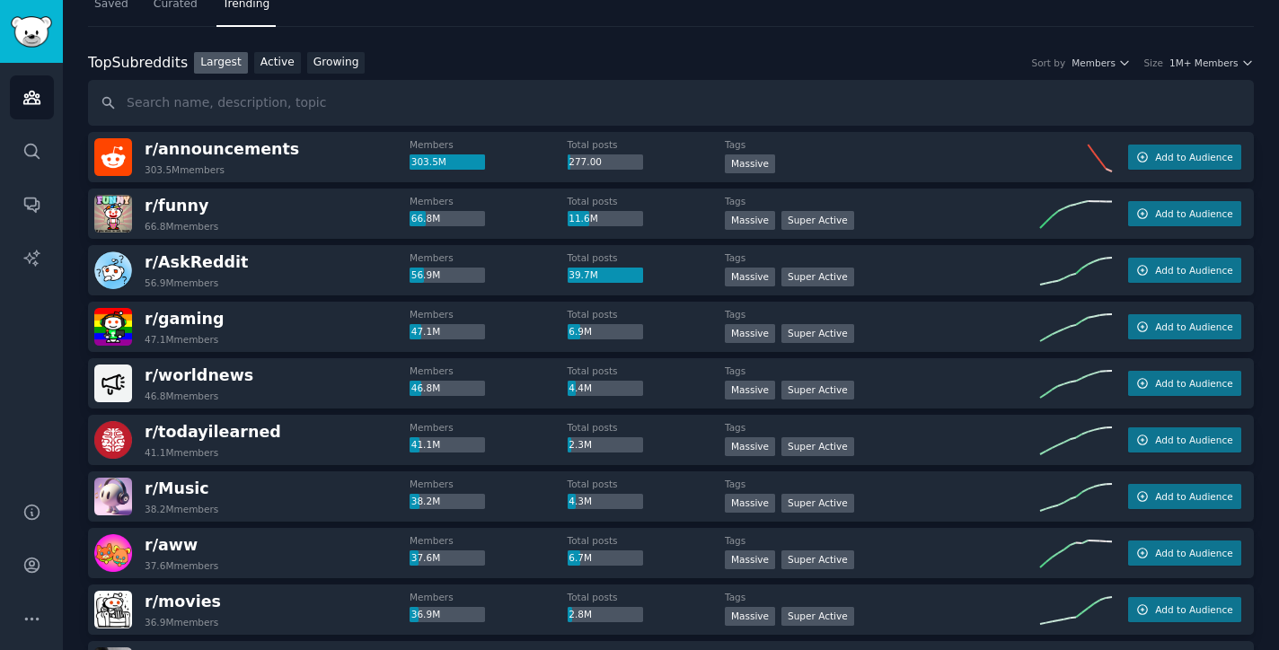
scroll to position [63, 0]
click at [920, 205] on dt "Tags" at bounding box center [882, 200] width 315 height 13
click at [1171, 207] on span "Add to Audience" at bounding box center [1193, 213] width 77 height 13
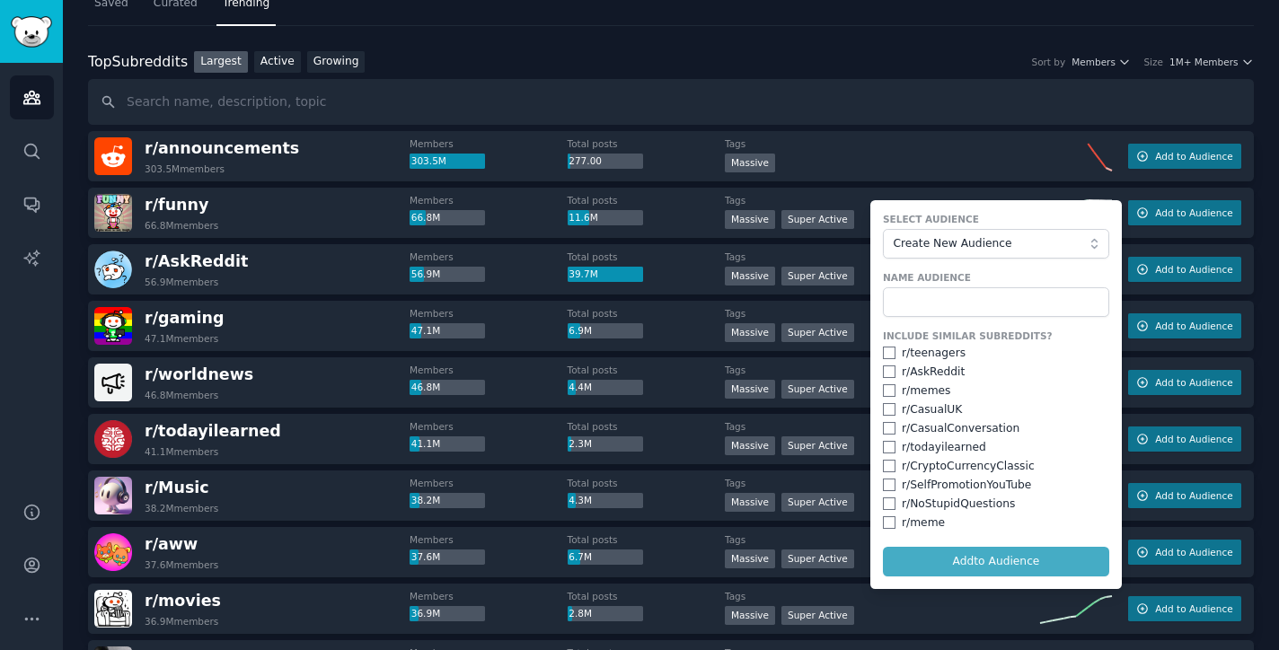
click at [758, 60] on div "Top Subreddits Top Subreddits Largest Active Growing Sort by Members Size 1M+ M…" at bounding box center [670, 62] width 1165 height 22
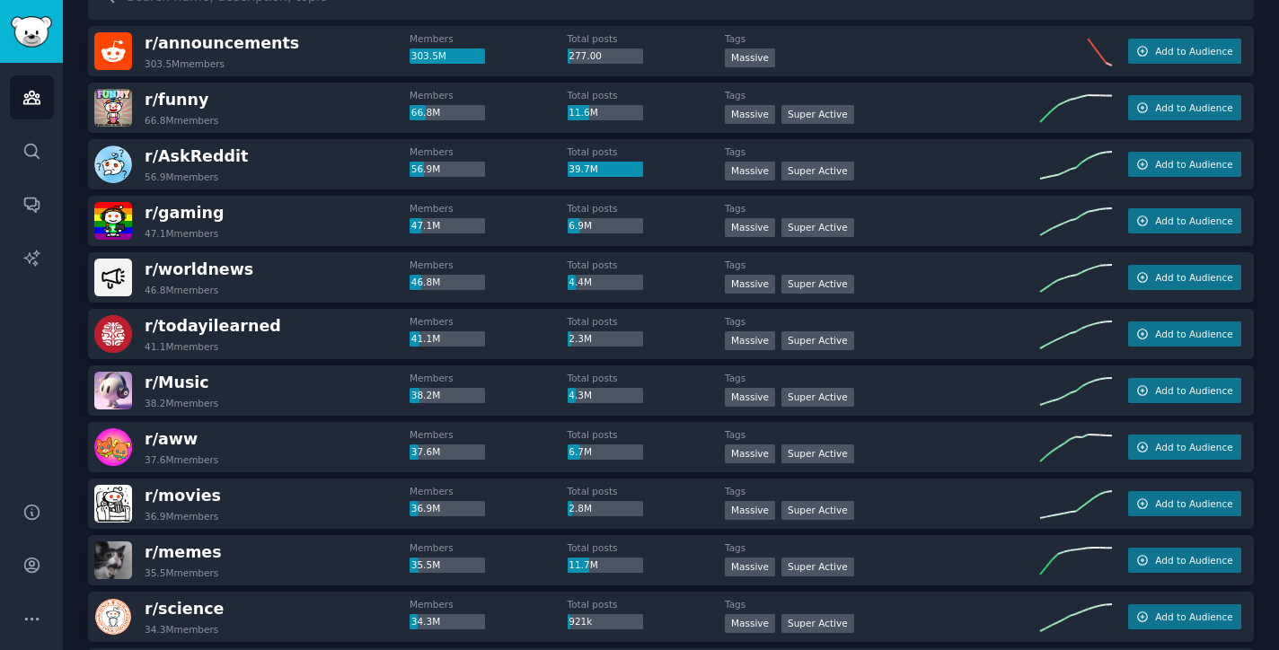
scroll to position [171, 0]
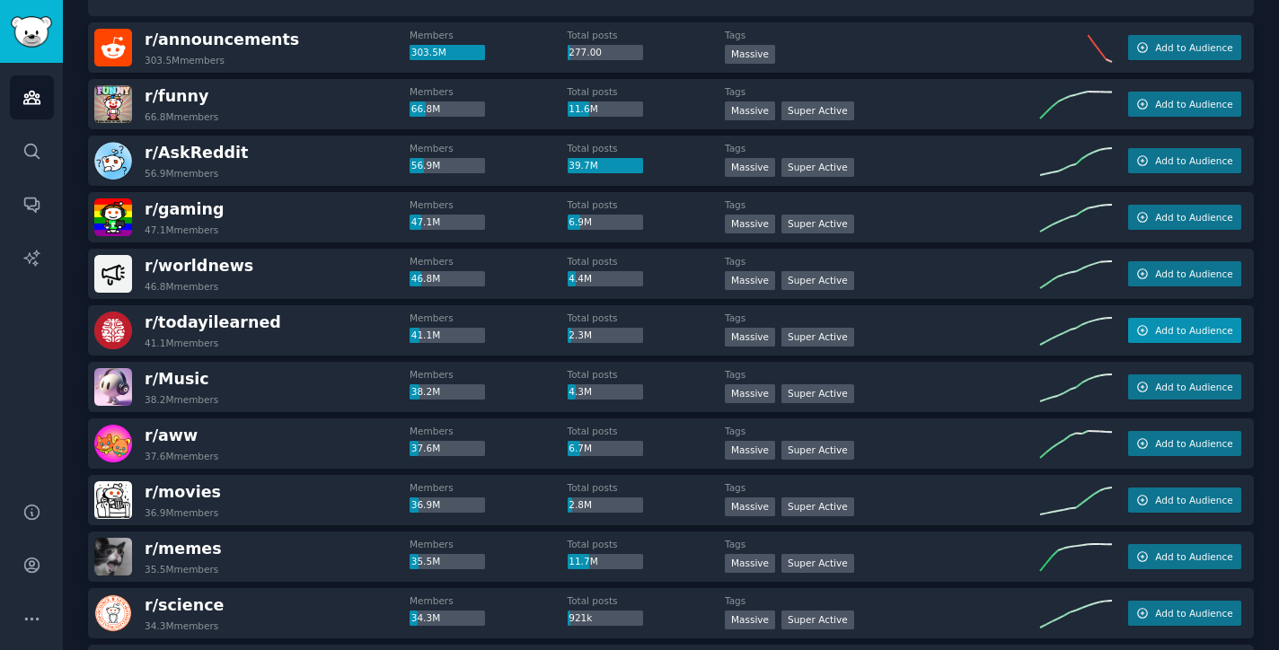
click at [1138, 327] on icon "button" at bounding box center [1142, 330] width 13 height 13
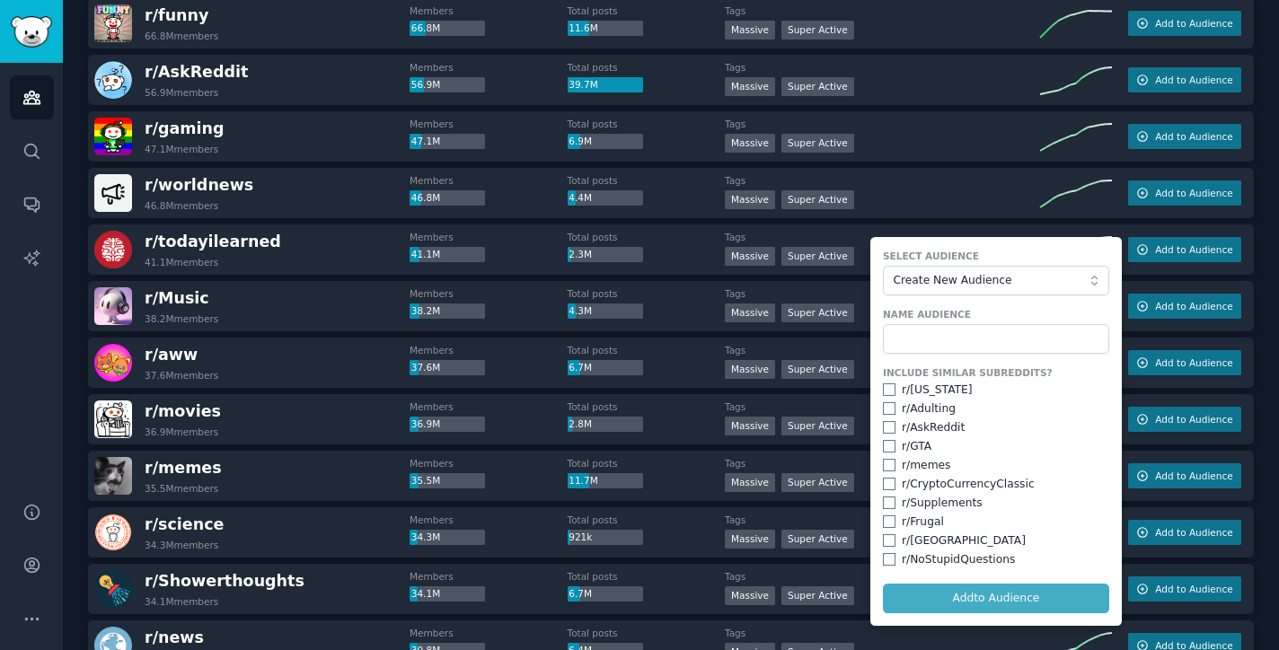
scroll to position [278, 0]
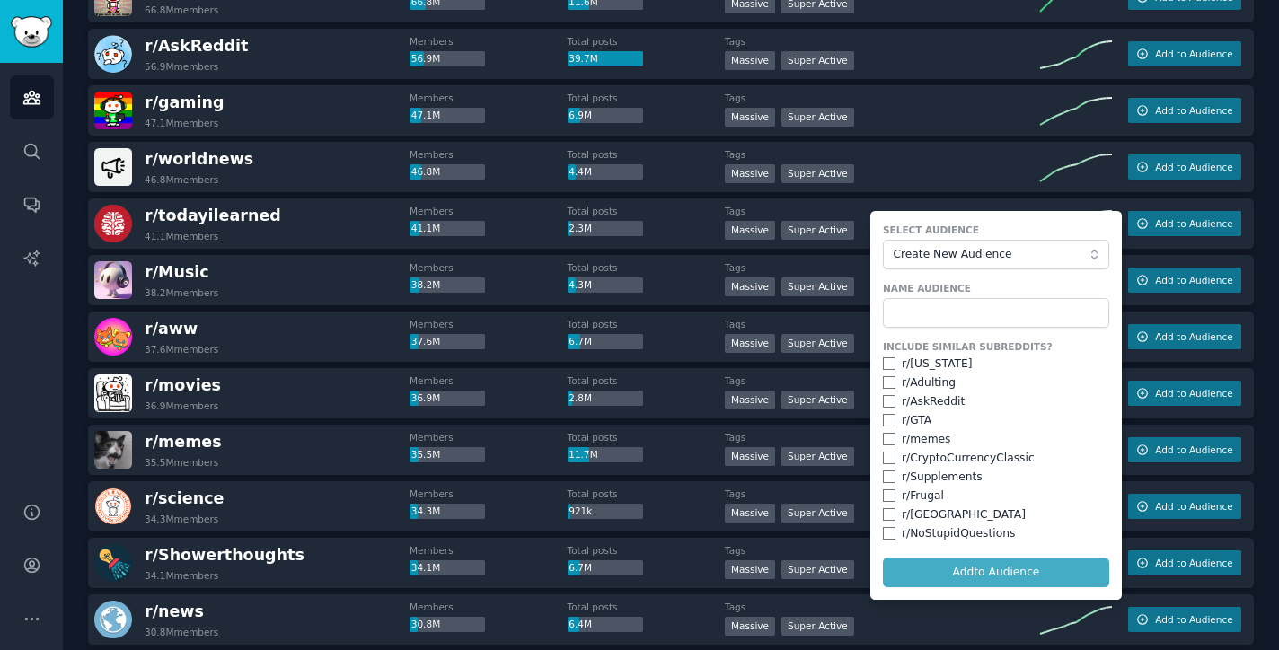
click at [883, 360] on input "checkbox" at bounding box center [889, 363] width 13 height 13
checkbox input "true"
click at [885, 376] on input "checkbox" at bounding box center [889, 382] width 13 height 13
checkbox input "true"
click at [888, 399] on input "checkbox" at bounding box center [889, 401] width 13 height 13
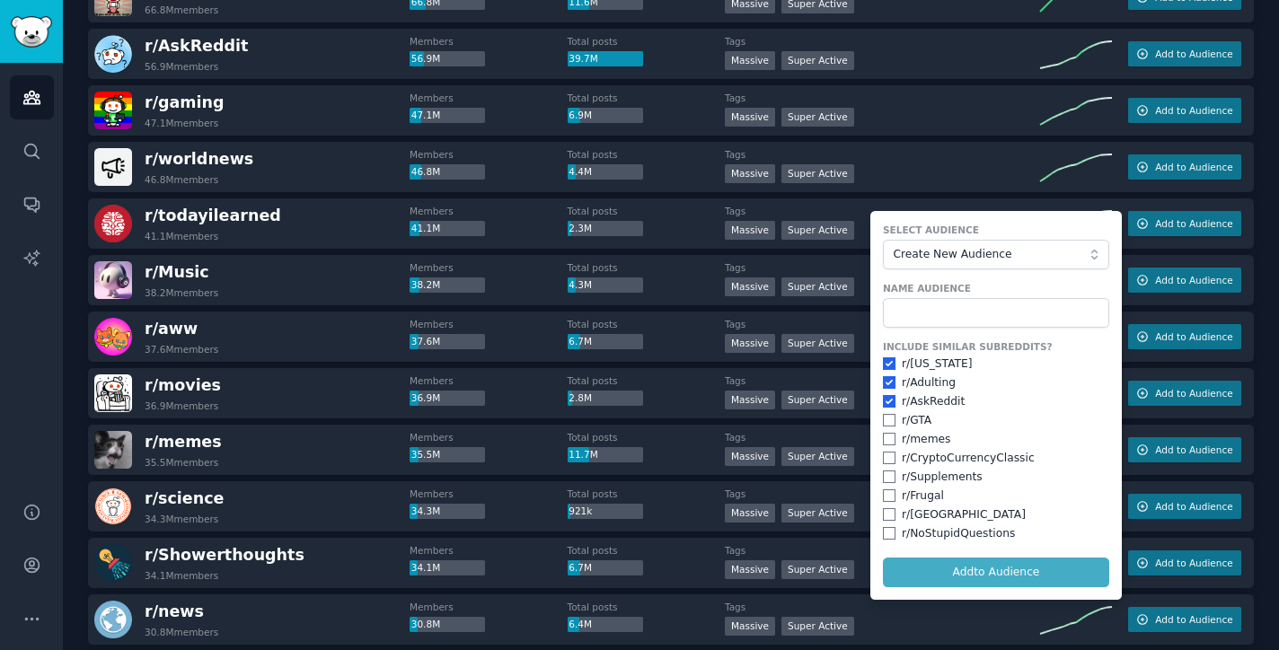
checkbox input "true"
click at [888, 418] on input "checkbox" at bounding box center [889, 420] width 13 height 13
checkbox input "true"
click at [888, 452] on input "checkbox" at bounding box center [889, 458] width 13 height 13
checkbox input "true"
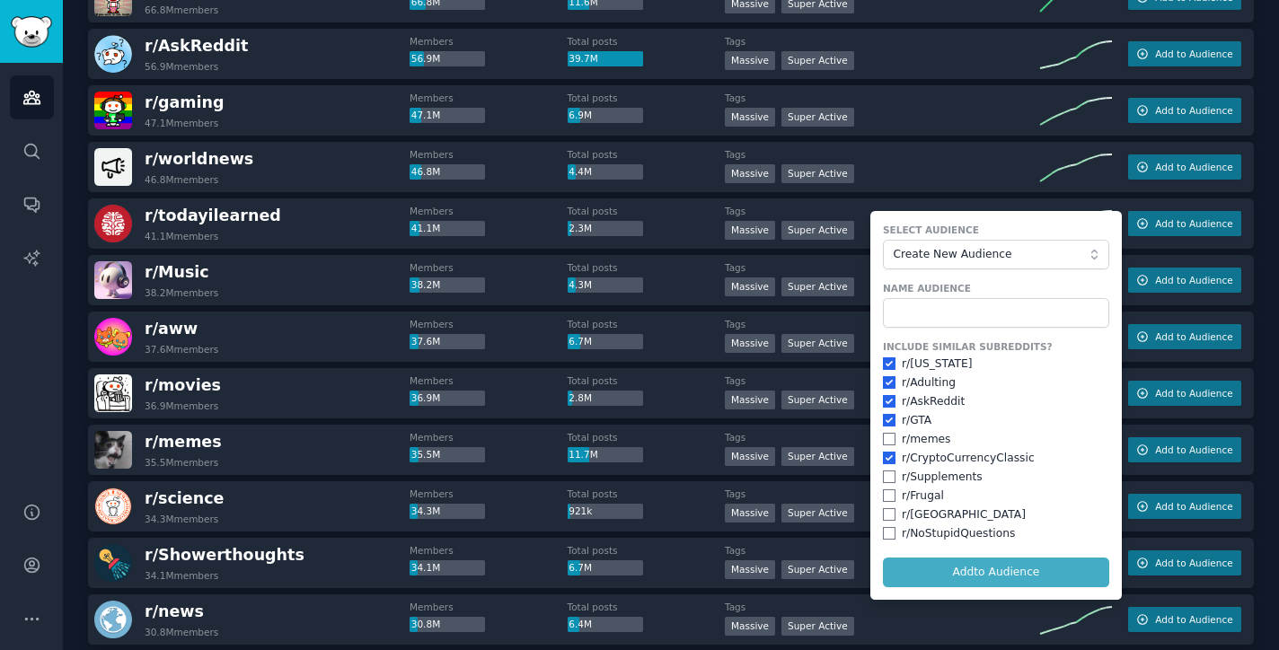
click at [892, 436] on div "r/ memes" at bounding box center [996, 440] width 226 height 16
click at [892, 464] on div "Include Similar Subreddits? r/ [US_STATE] r/ Adulting r/ AskReddit r/ GTA r/ me…" at bounding box center [996, 440] width 226 height 201
click at [883, 435] on input "checkbox" at bounding box center [889, 439] width 13 height 13
checkbox input "true"
click at [883, 471] on input "checkbox" at bounding box center [889, 476] width 13 height 13
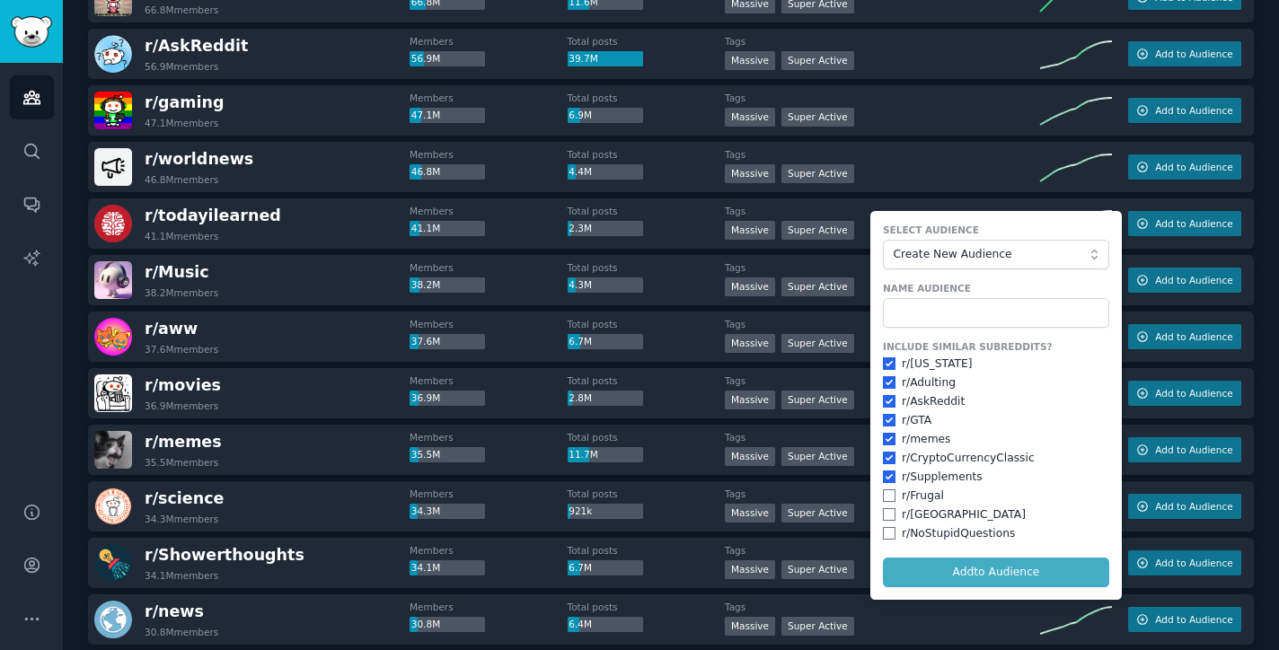
checkbox input "true"
click at [884, 492] on input "checkbox" at bounding box center [889, 495] width 13 height 13
checkbox input "true"
click at [885, 510] on input "checkbox" at bounding box center [889, 514] width 13 height 13
checkbox input "true"
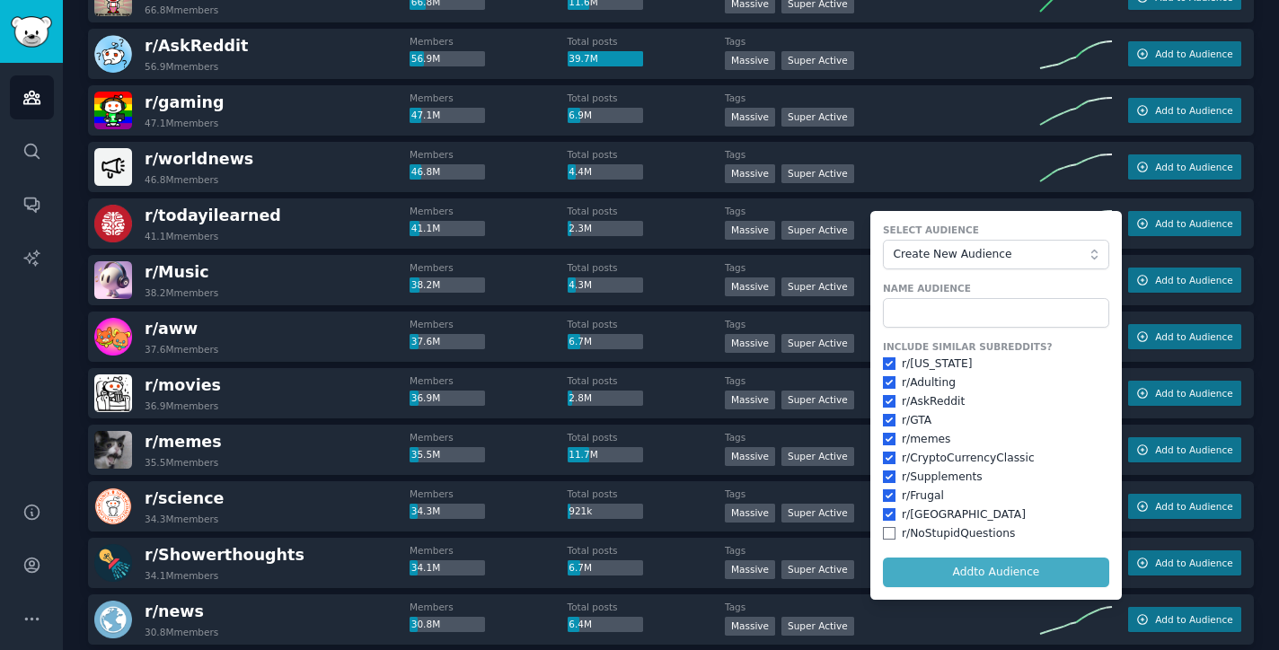
click at [885, 526] on div "r/ NoStupidQuestions" at bounding box center [996, 534] width 226 height 16
click at [1006, 258] on span "Create New Audience" at bounding box center [991, 255] width 197 height 16
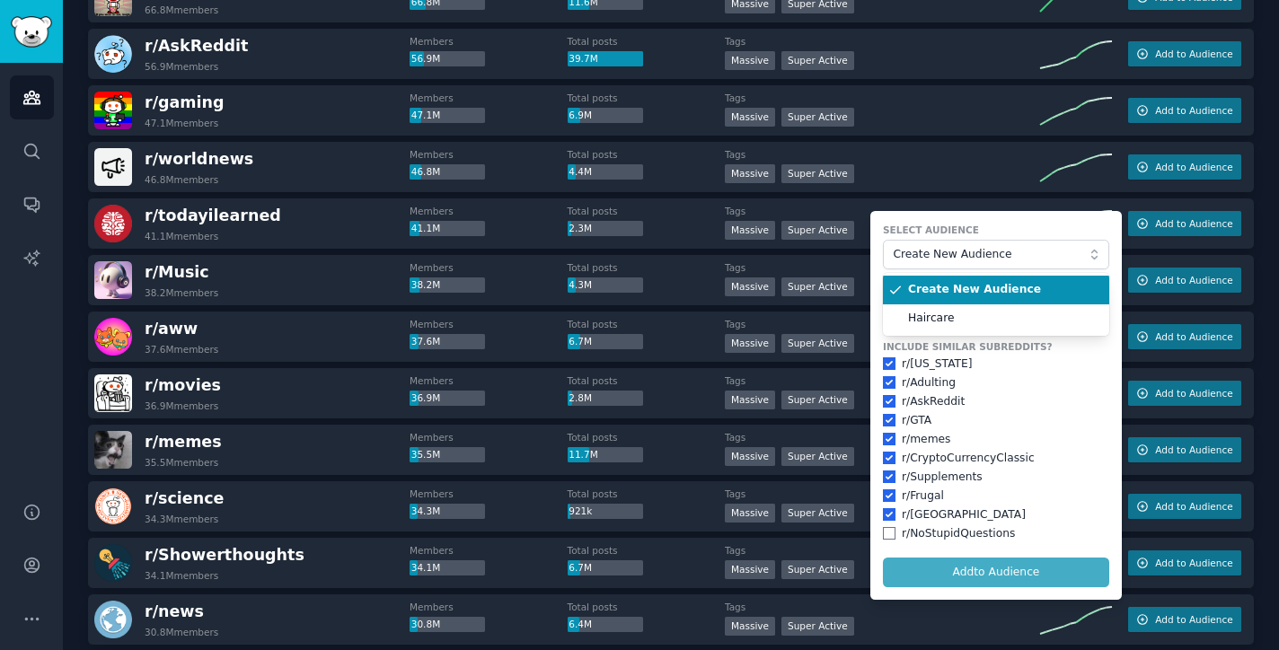
click at [1003, 288] on span "Create New Audience" at bounding box center [1002, 290] width 189 height 16
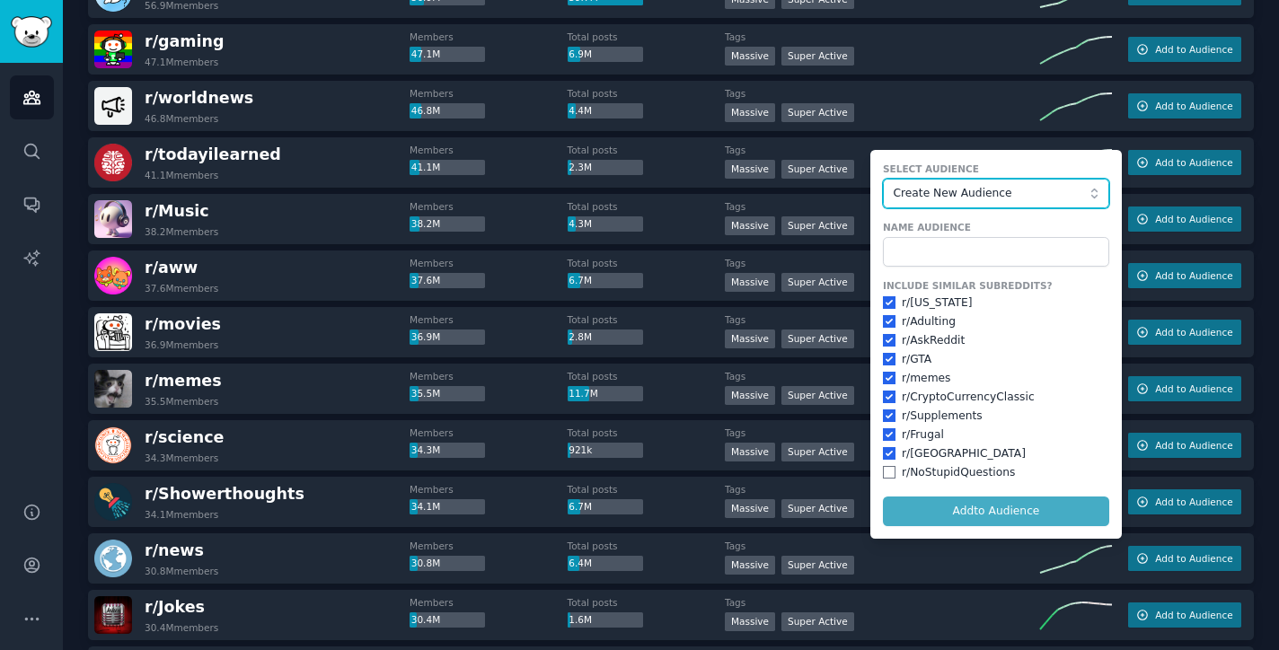
scroll to position [342, 0]
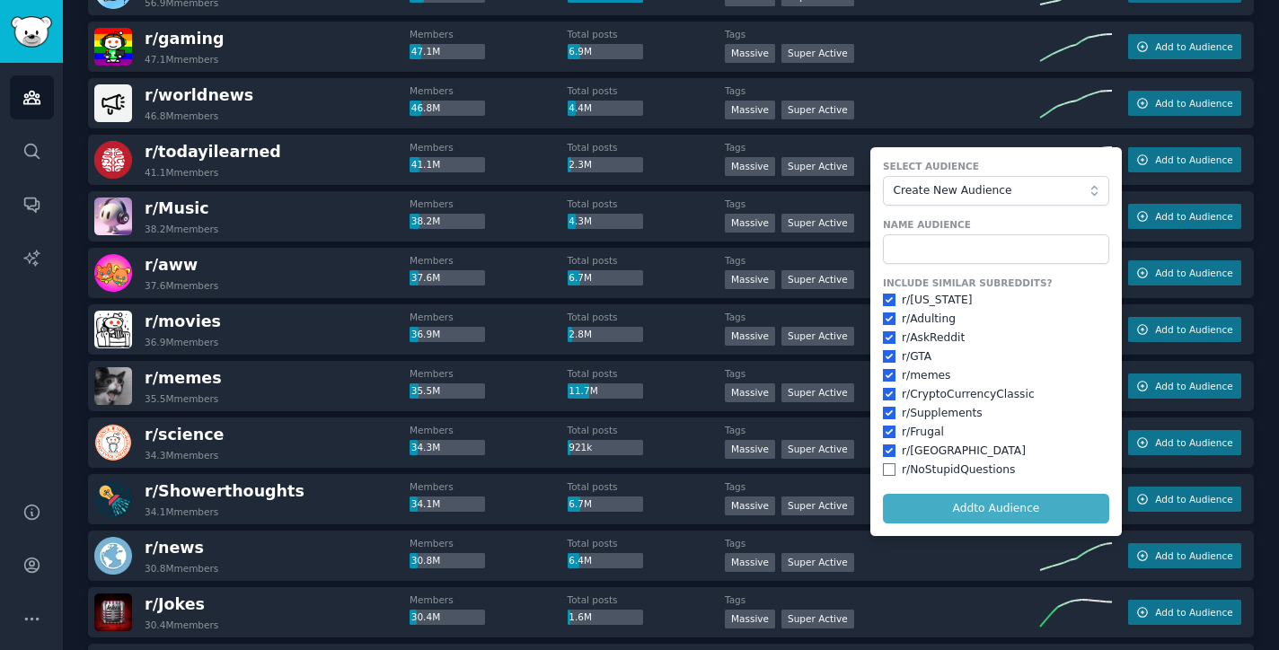
click at [883, 468] on input "checkbox" at bounding box center [889, 469] width 13 height 13
checkbox input "true"
click at [959, 242] on input "text" at bounding box center [996, 249] width 226 height 31
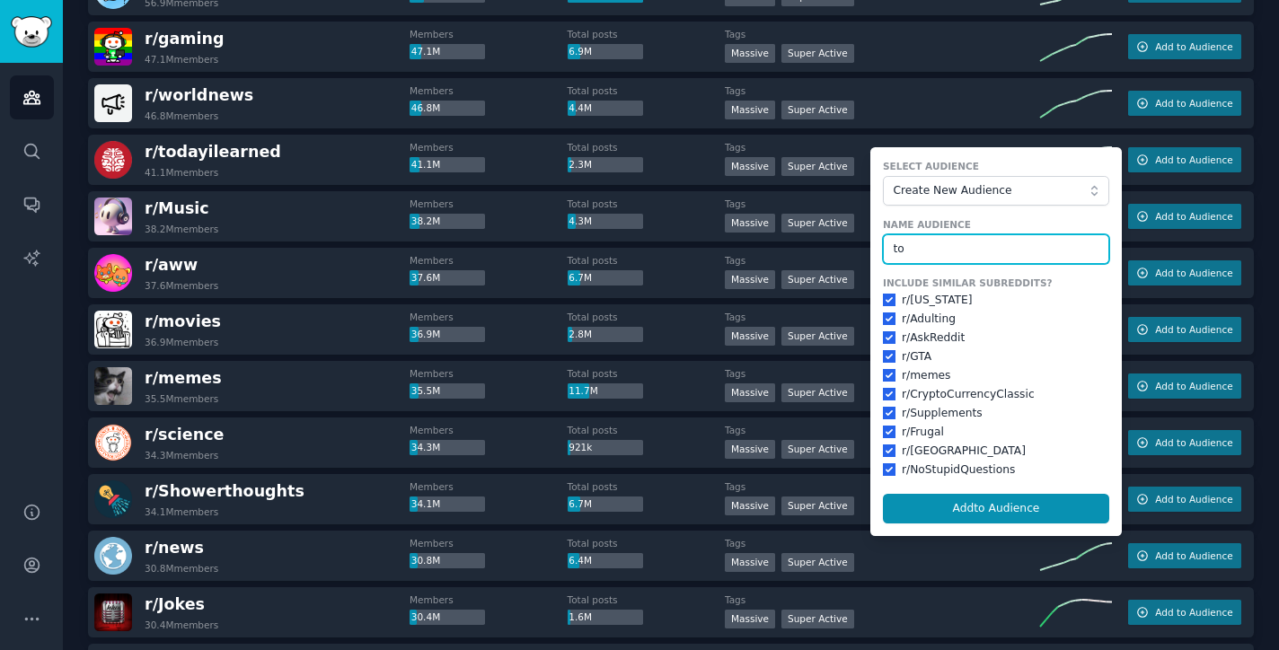
type input "t"
type input "r/todayileanred"
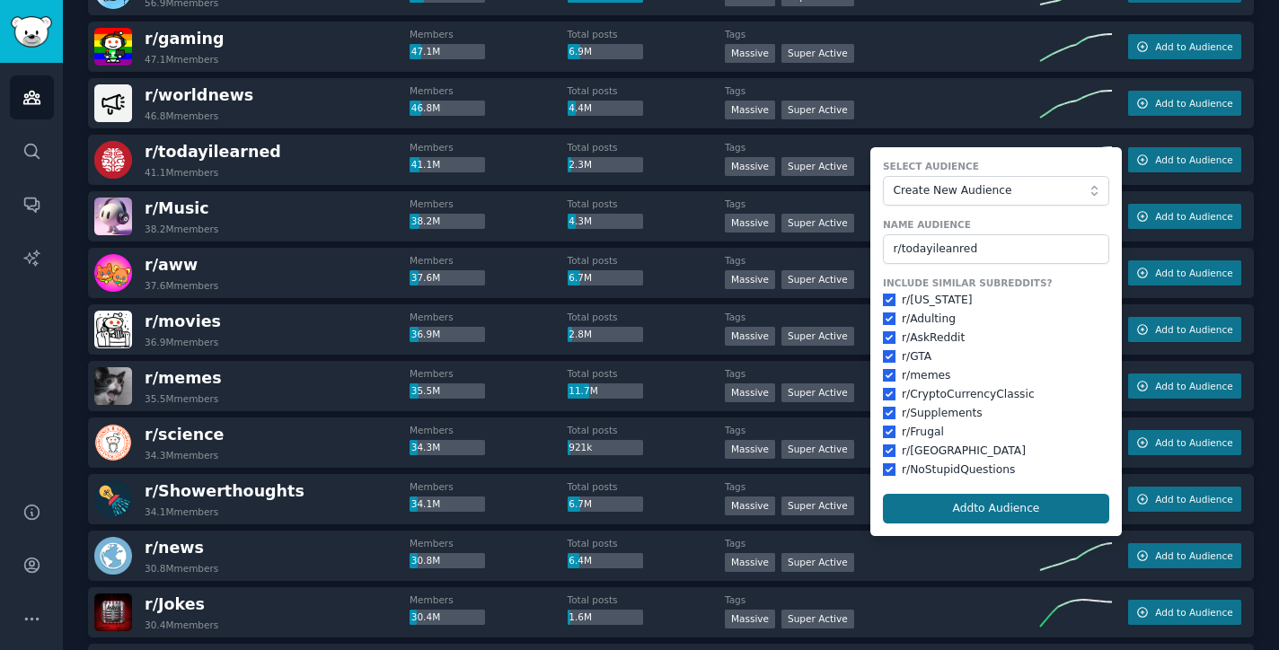
click at [1024, 509] on button "Add to Audience" at bounding box center [996, 509] width 226 height 31
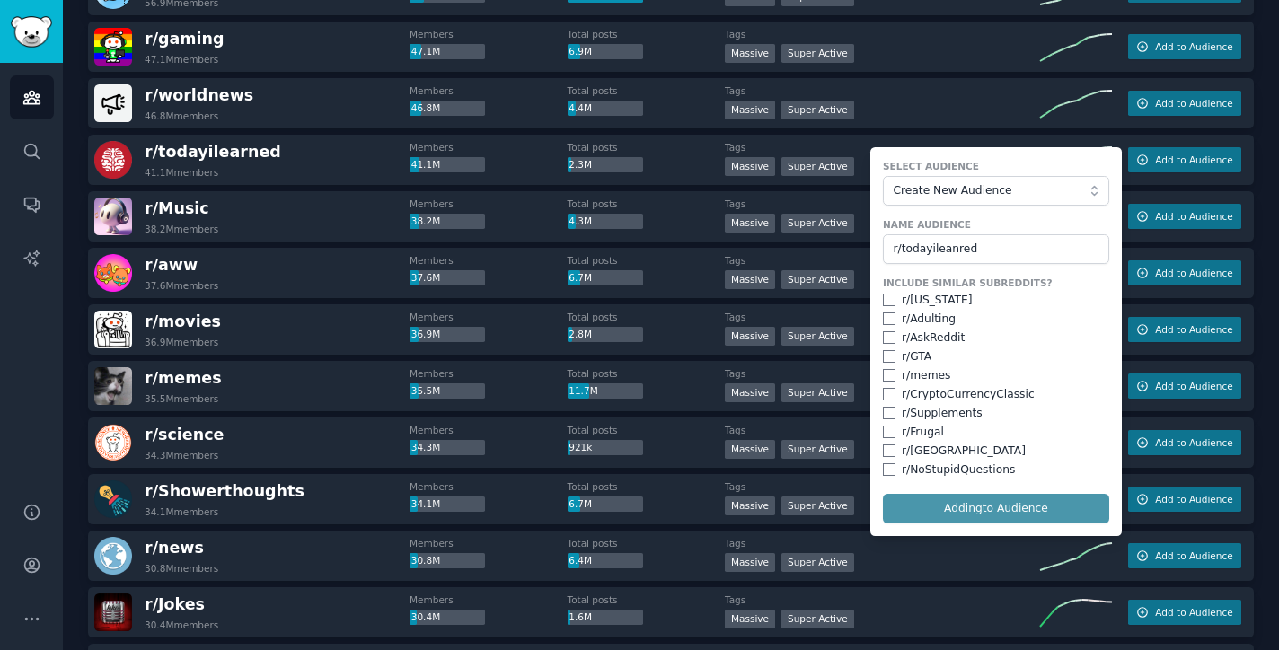
checkbox input "false"
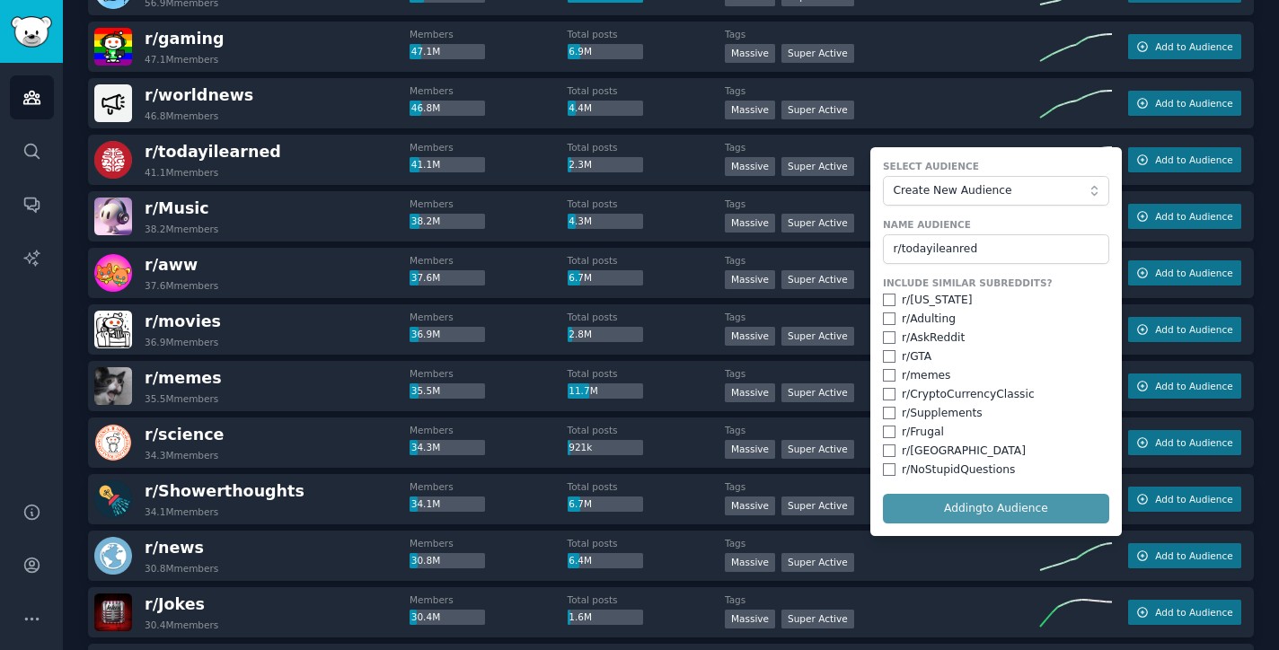
checkbox input "false"
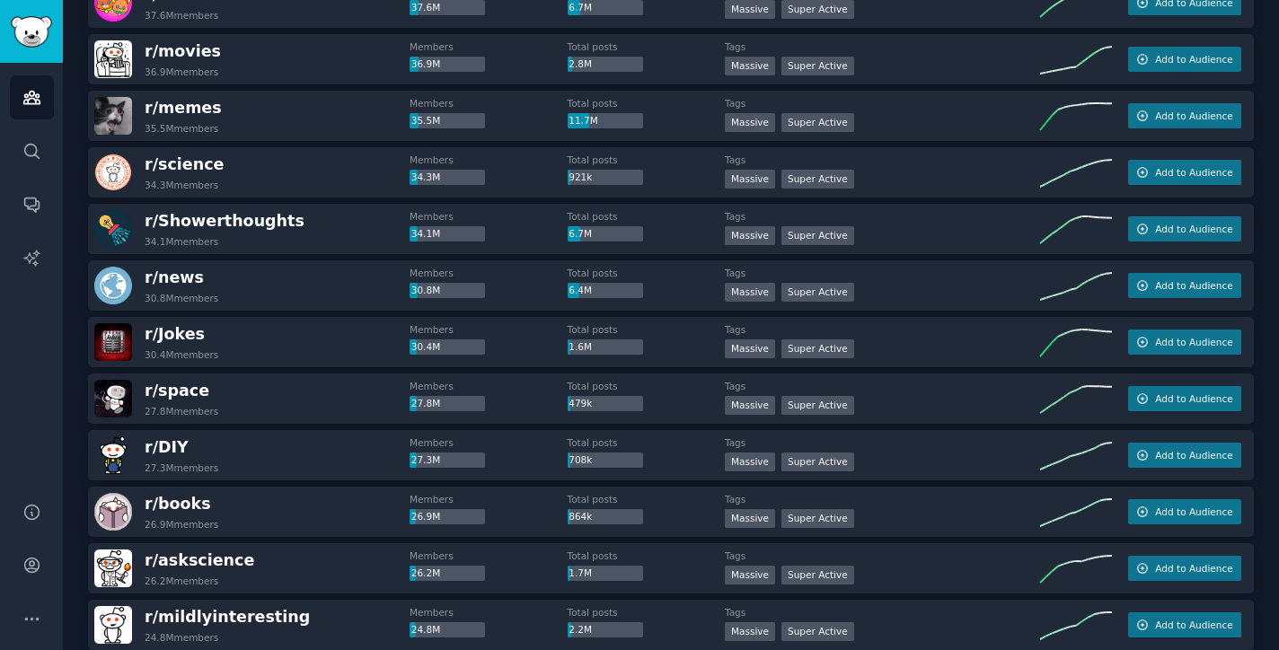
scroll to position [978, 0]
